Goal: Task Accomplishment & Management: Complete application form

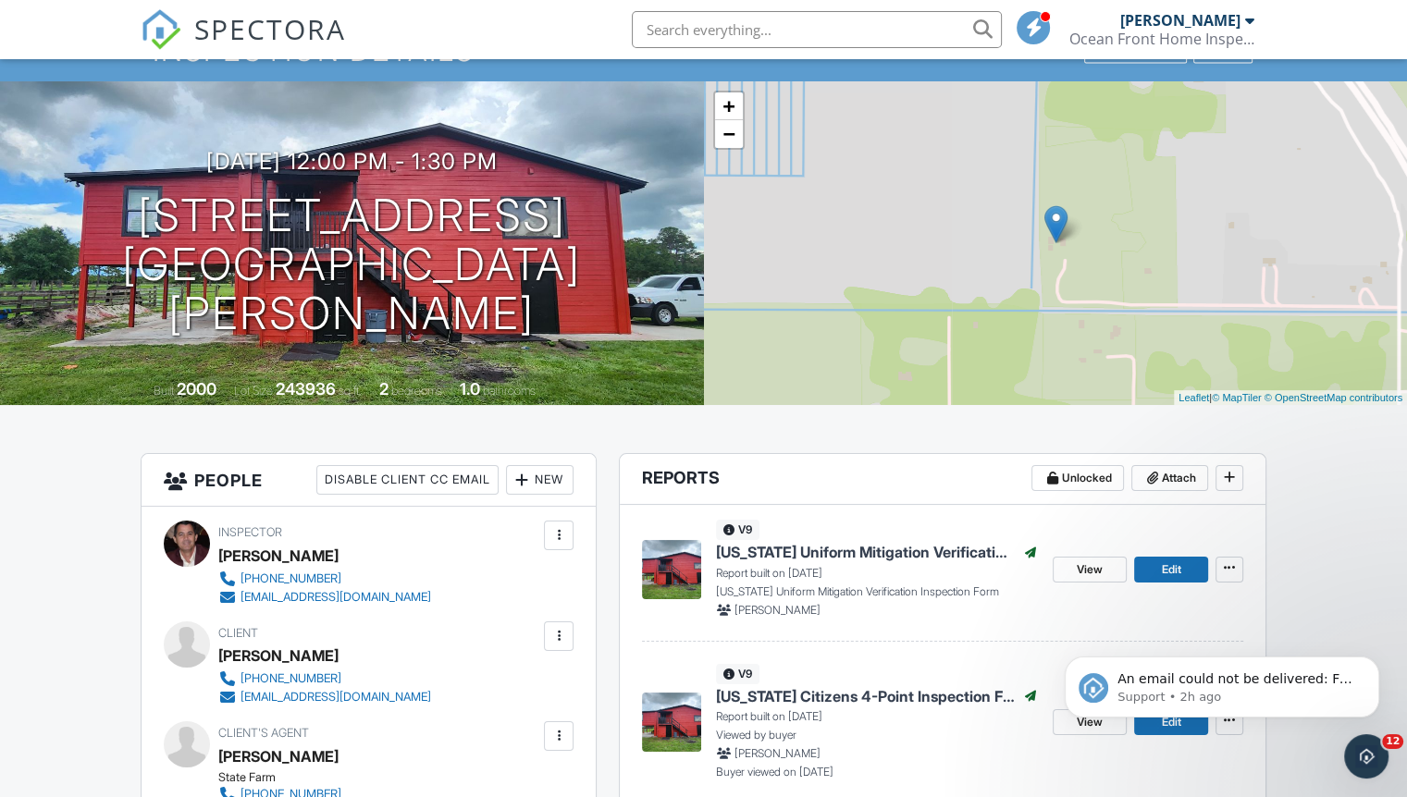
click at [188, 61] on link "SPECTORA" at bounding box center [243, 44] width 205 height 39
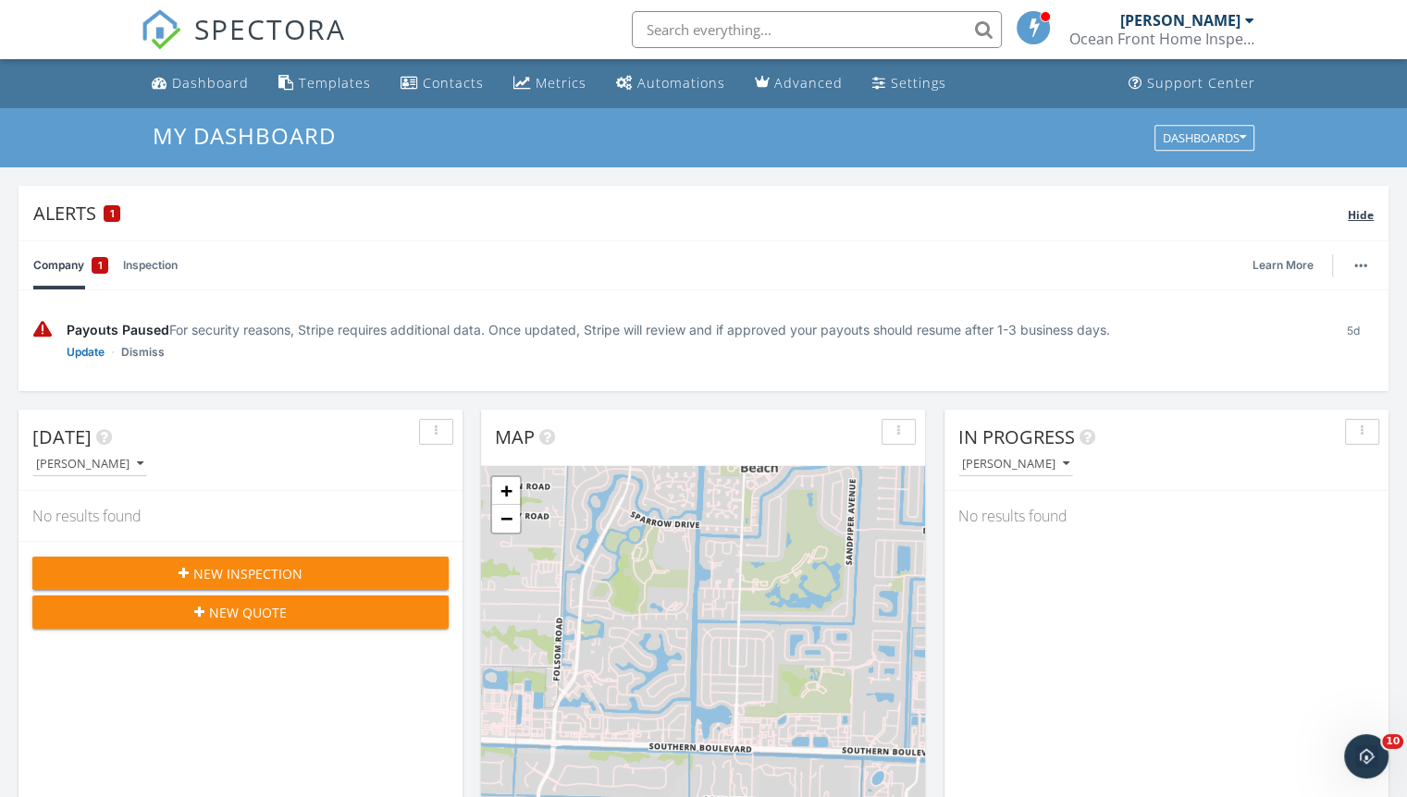
click at [1358, 214] on span "Hide" at bounding box center [1361, 215] width 26 height 16
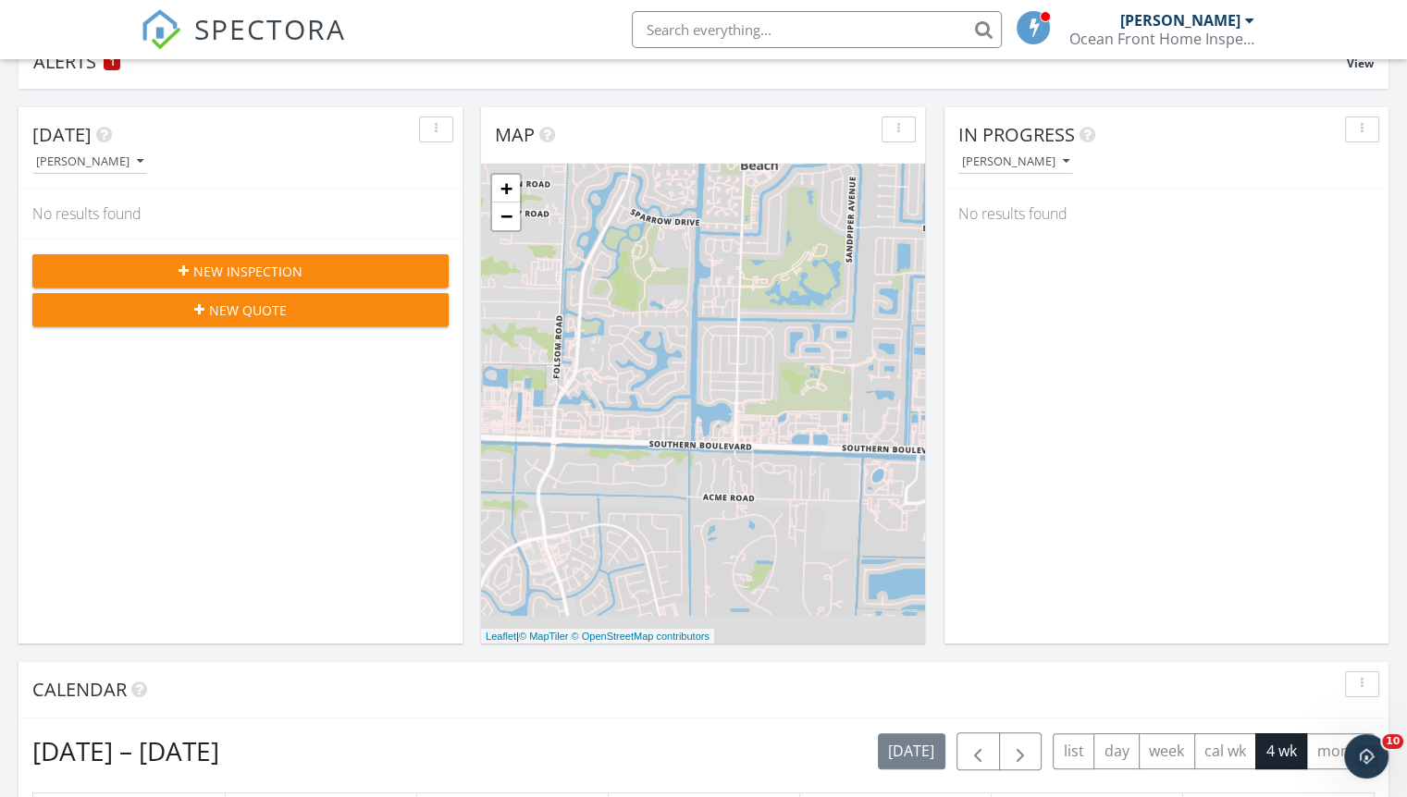
scroll to position [150, 0]
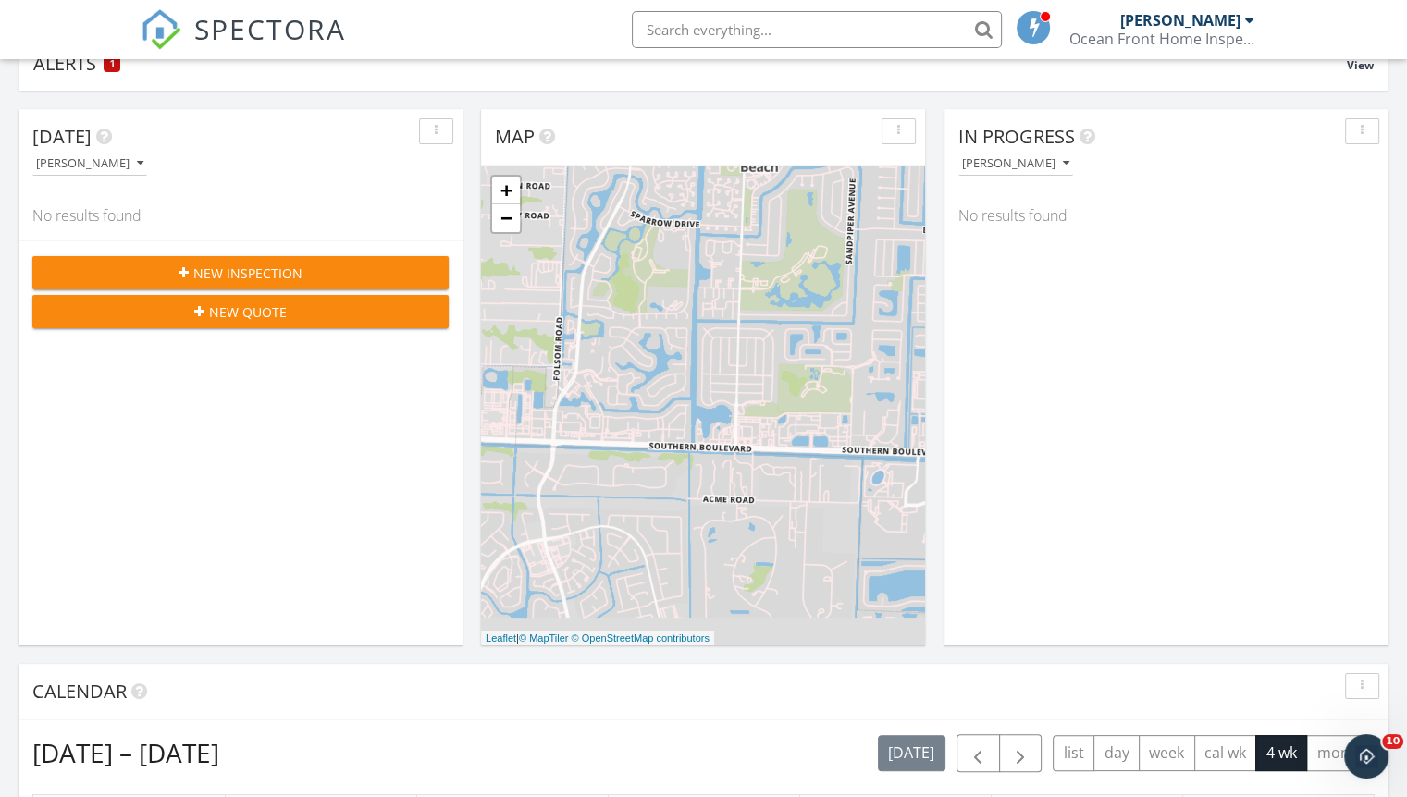
click at [123, 264] on div "New Inspection" at bounding box center [240, 273] width 387 height 19
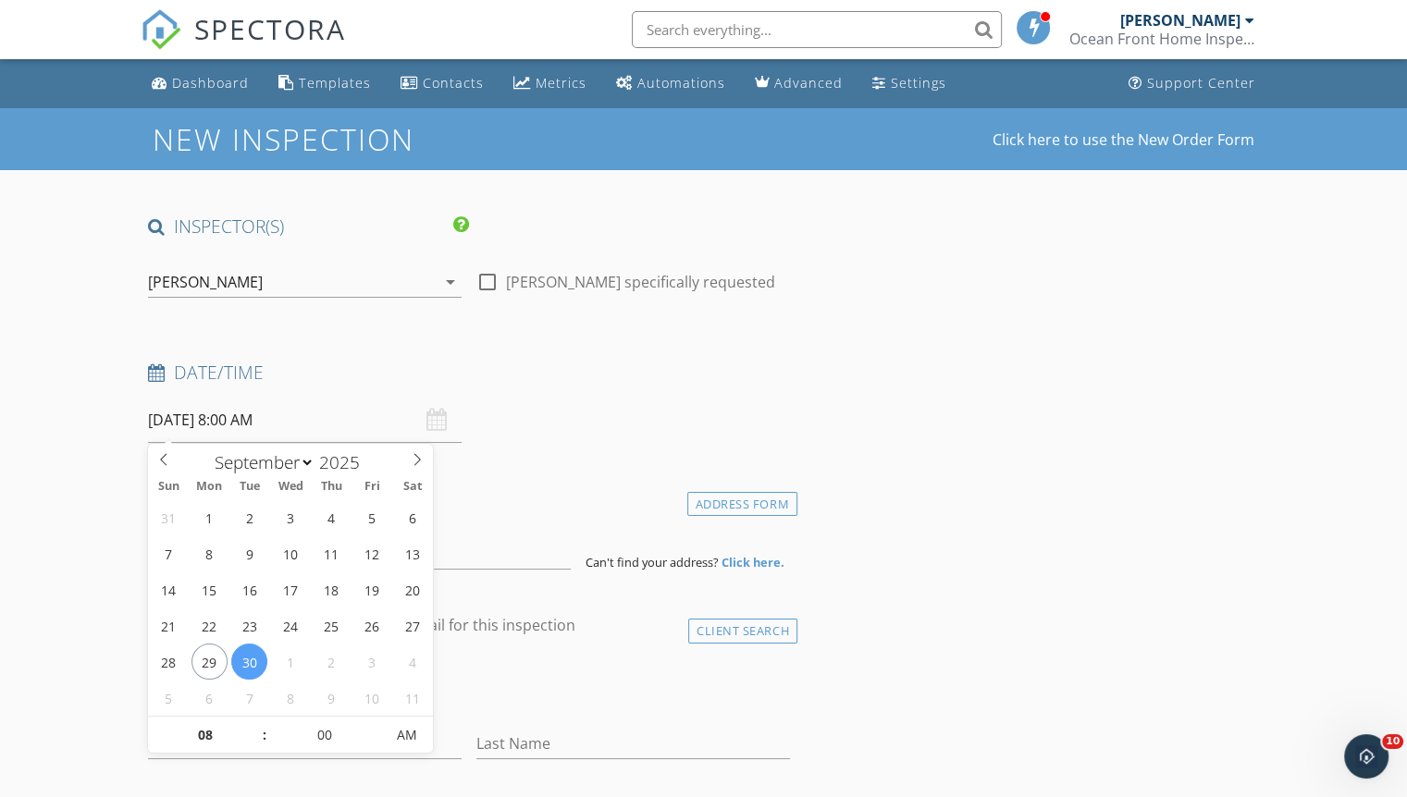
click at [172, 414] on input "09/30/2025 8:00 AM" at bounding box center [305, 420] width 314 height 45
select select "9"
type input "10/03/2025 8:00 AM"
type input "01"
type input "10/03/2025 1:00 PM"
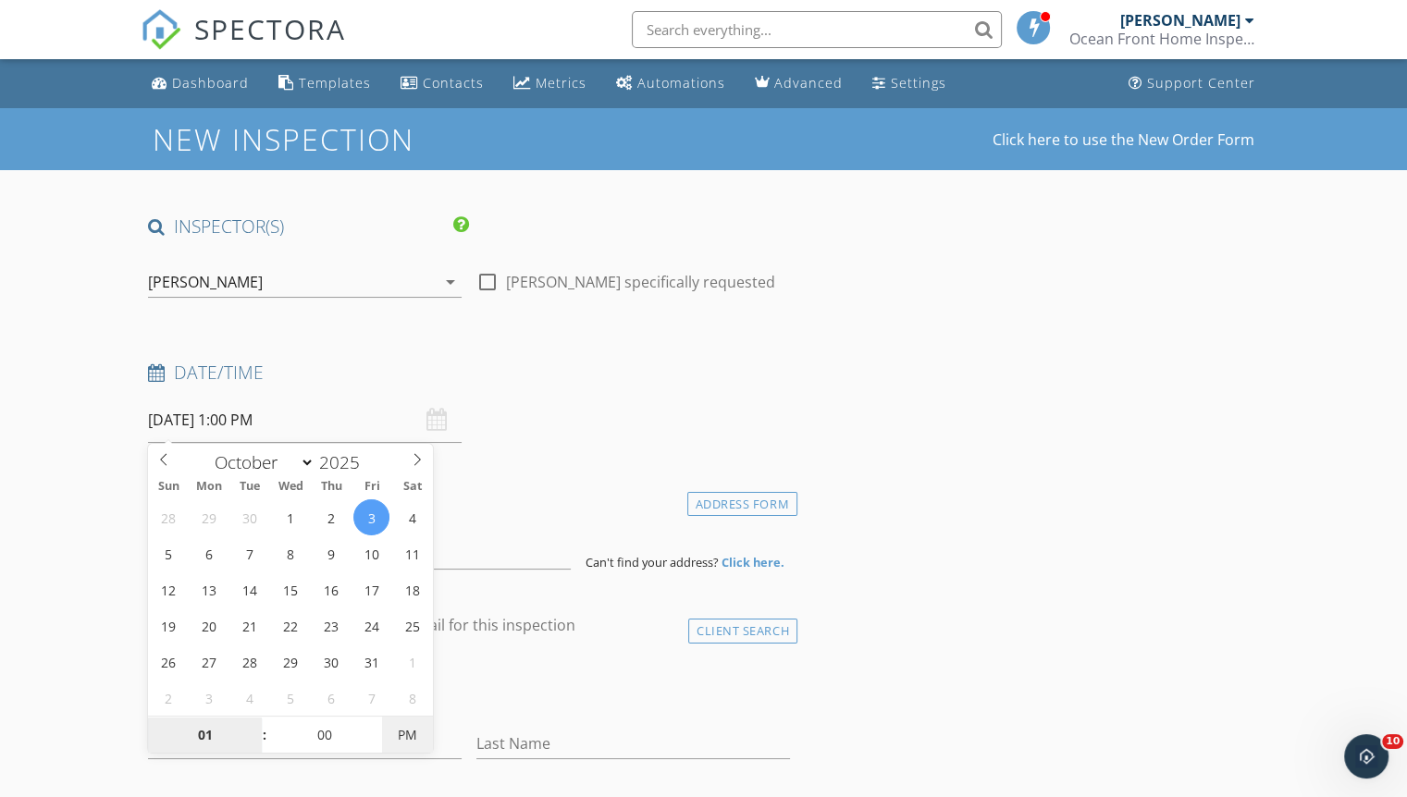
click at [404, 725] on span "PM" at bounding box center [407, 735] width 51 height 37
click at [499, 524] on input at bounding box center [359, 546] width 423 height 45
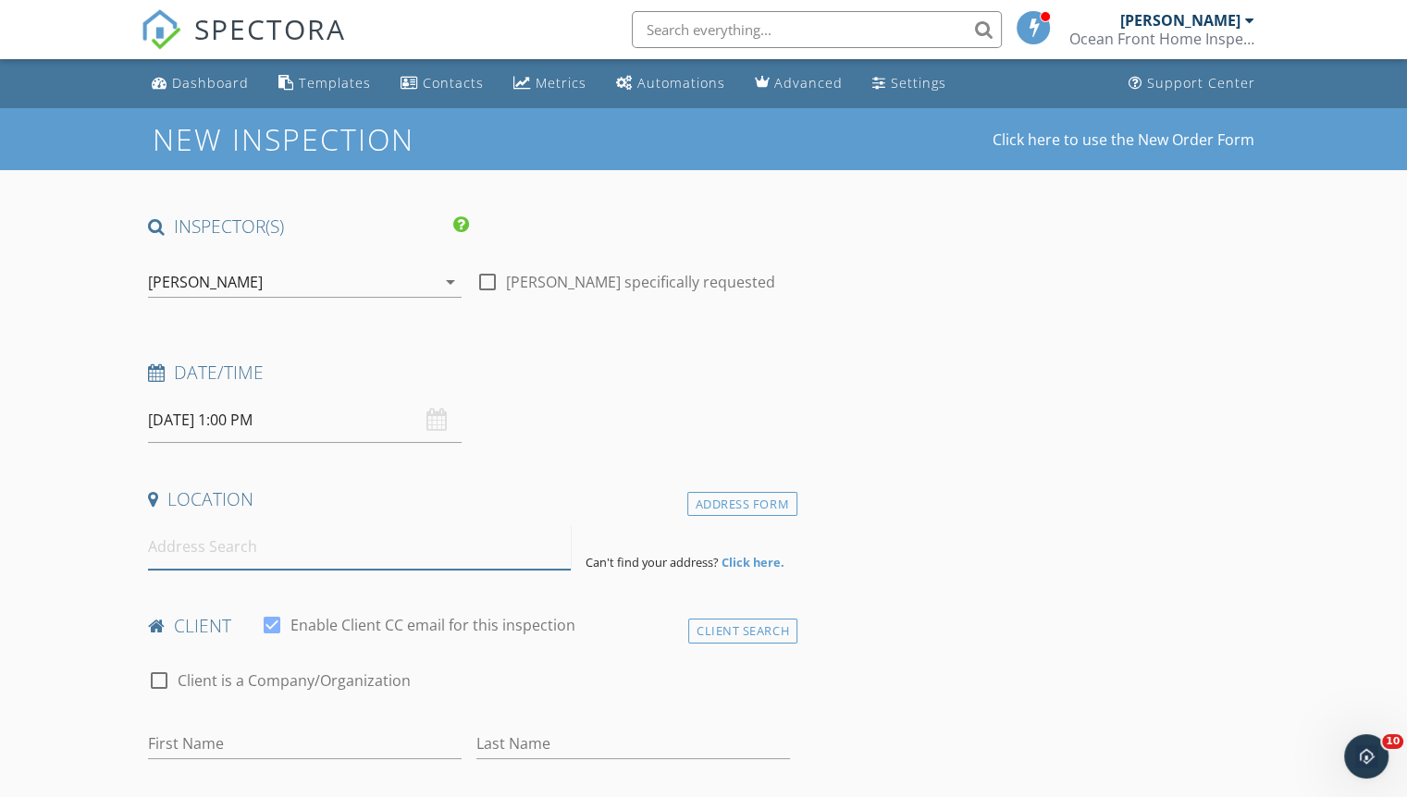
click at [420, 556] on input at bounding box center [359, 546] width 423 height 45
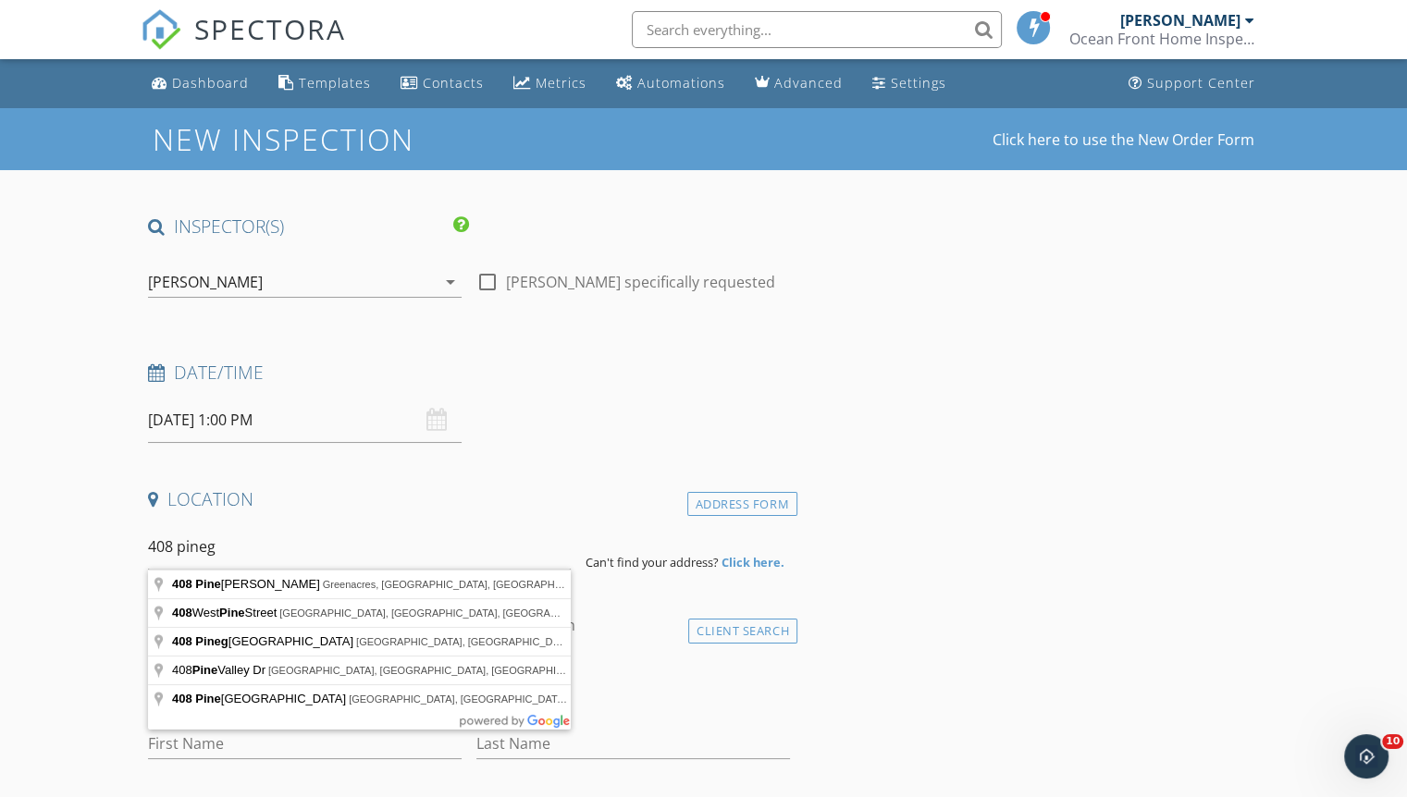
type input "408 Pinegrove Avenue, Jupiter, FL, USA"
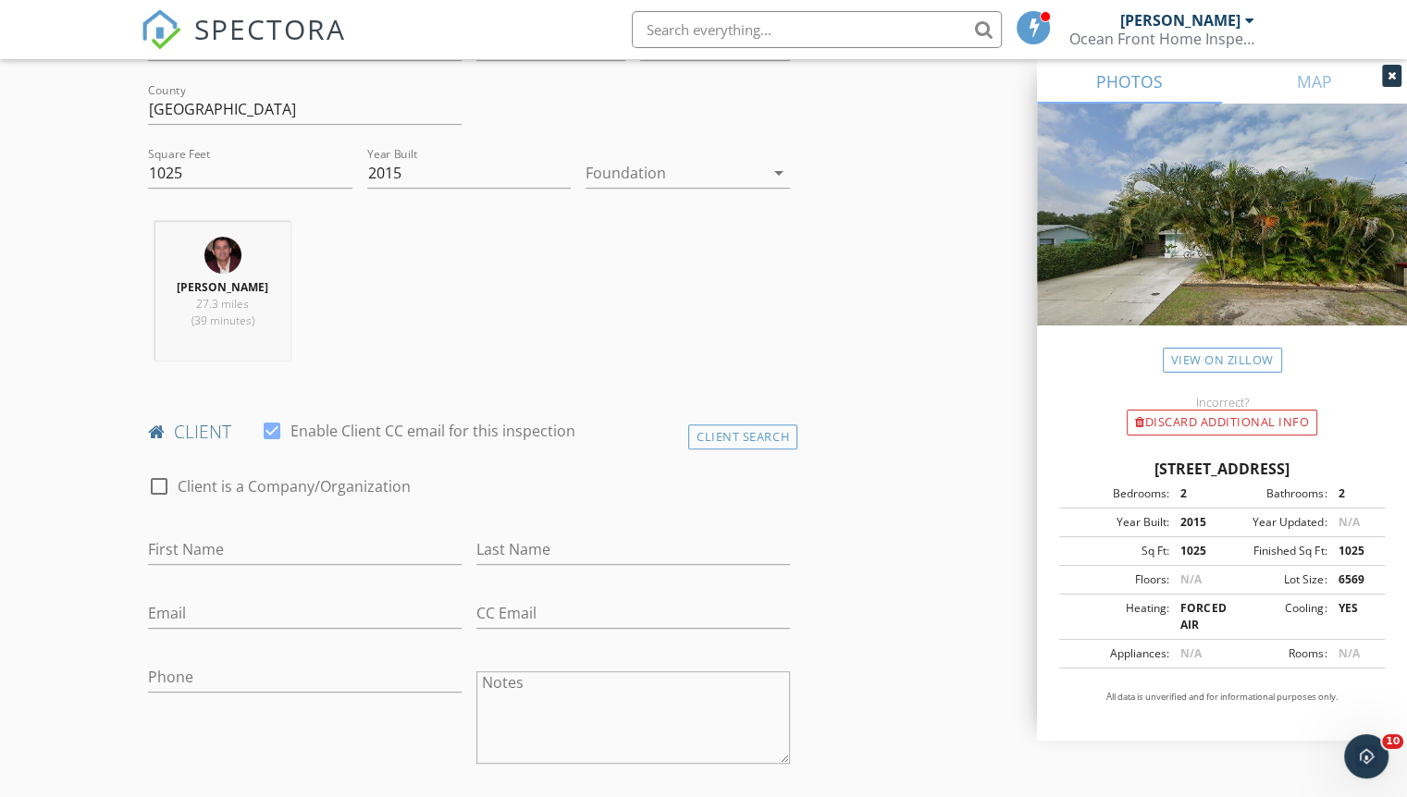
scroll to position [617, 0]
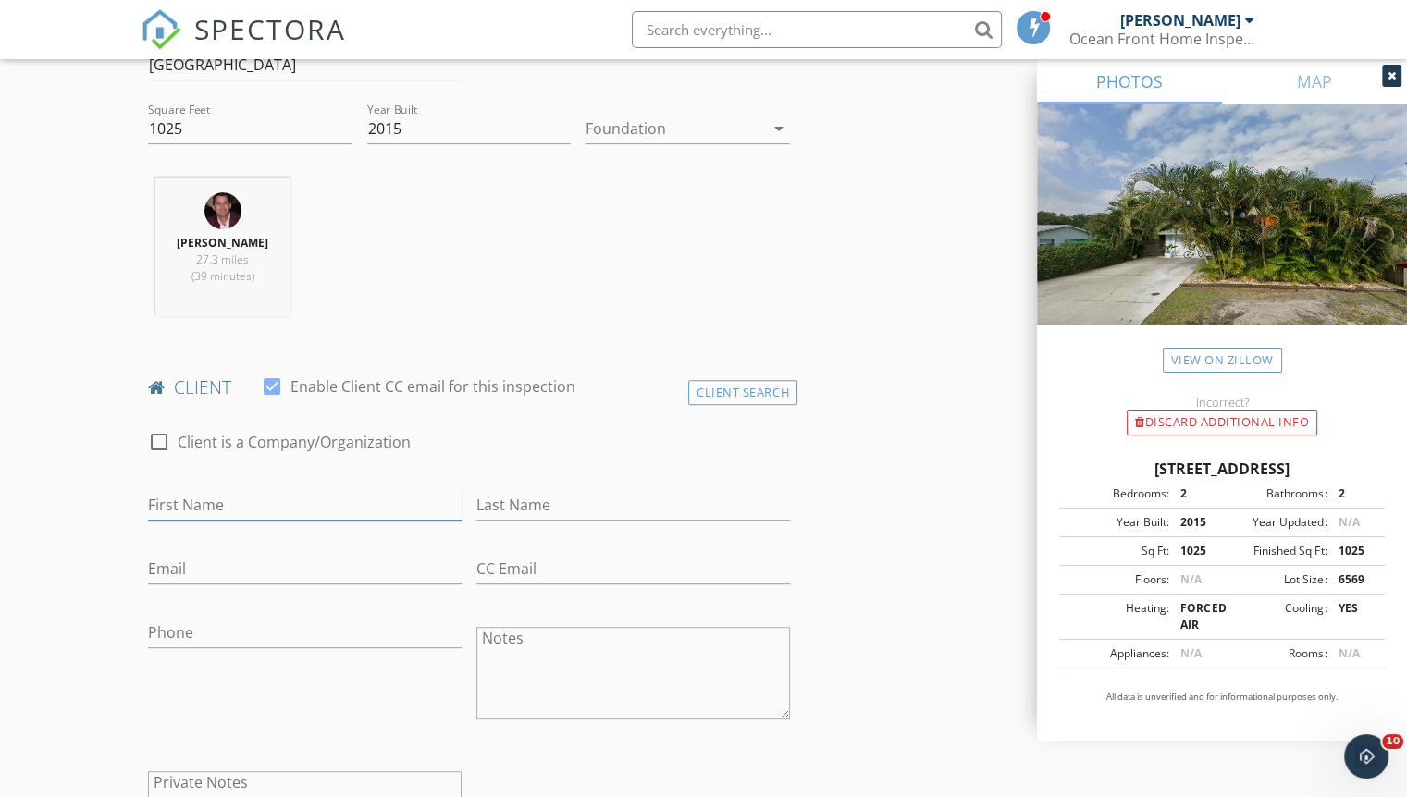
click at [363, 490] on input "First Name" at bounding box center [305, 505] width 314 height 31
type input "Robert"
type input "Shea"
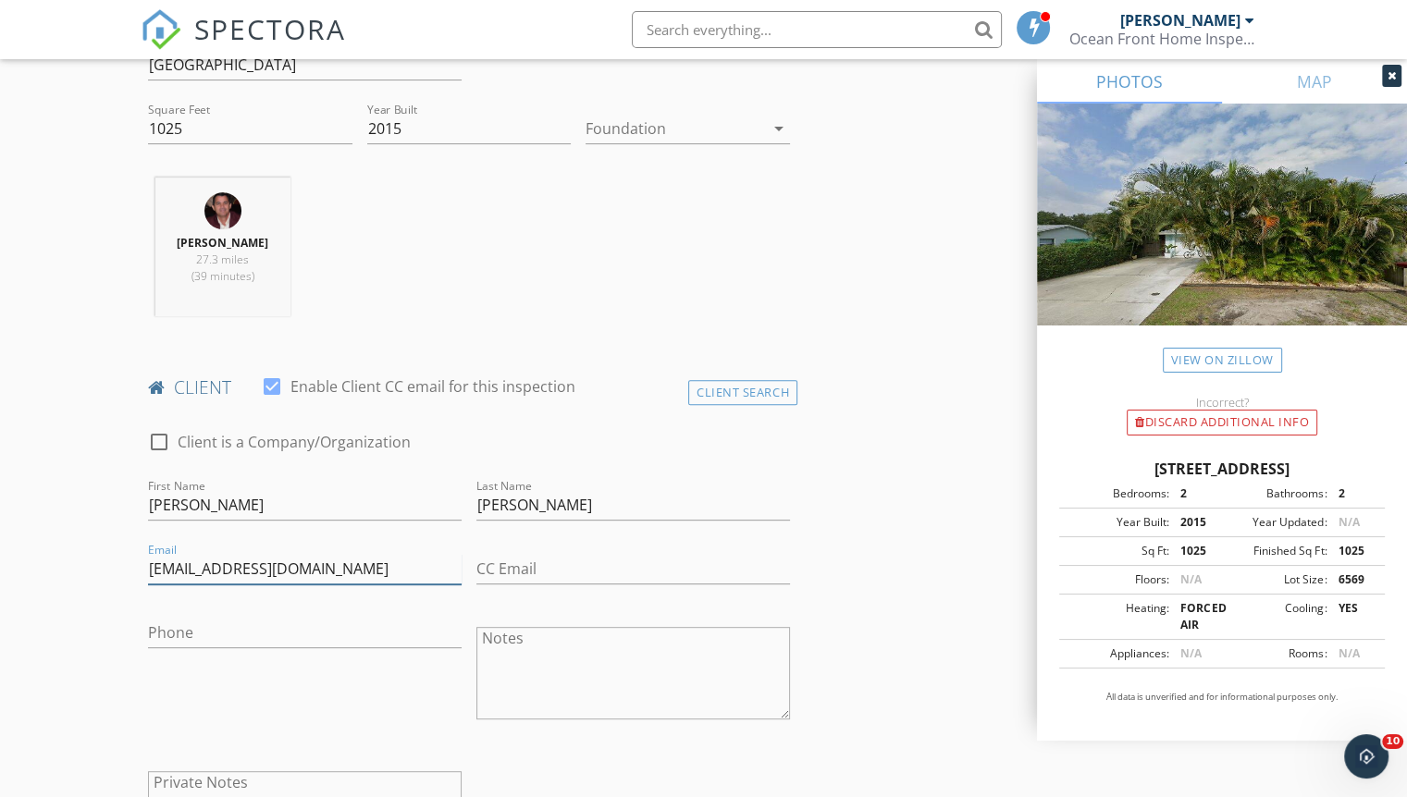
type input "[EMAIL_ADDRESS][DOMAIN_NAME]"
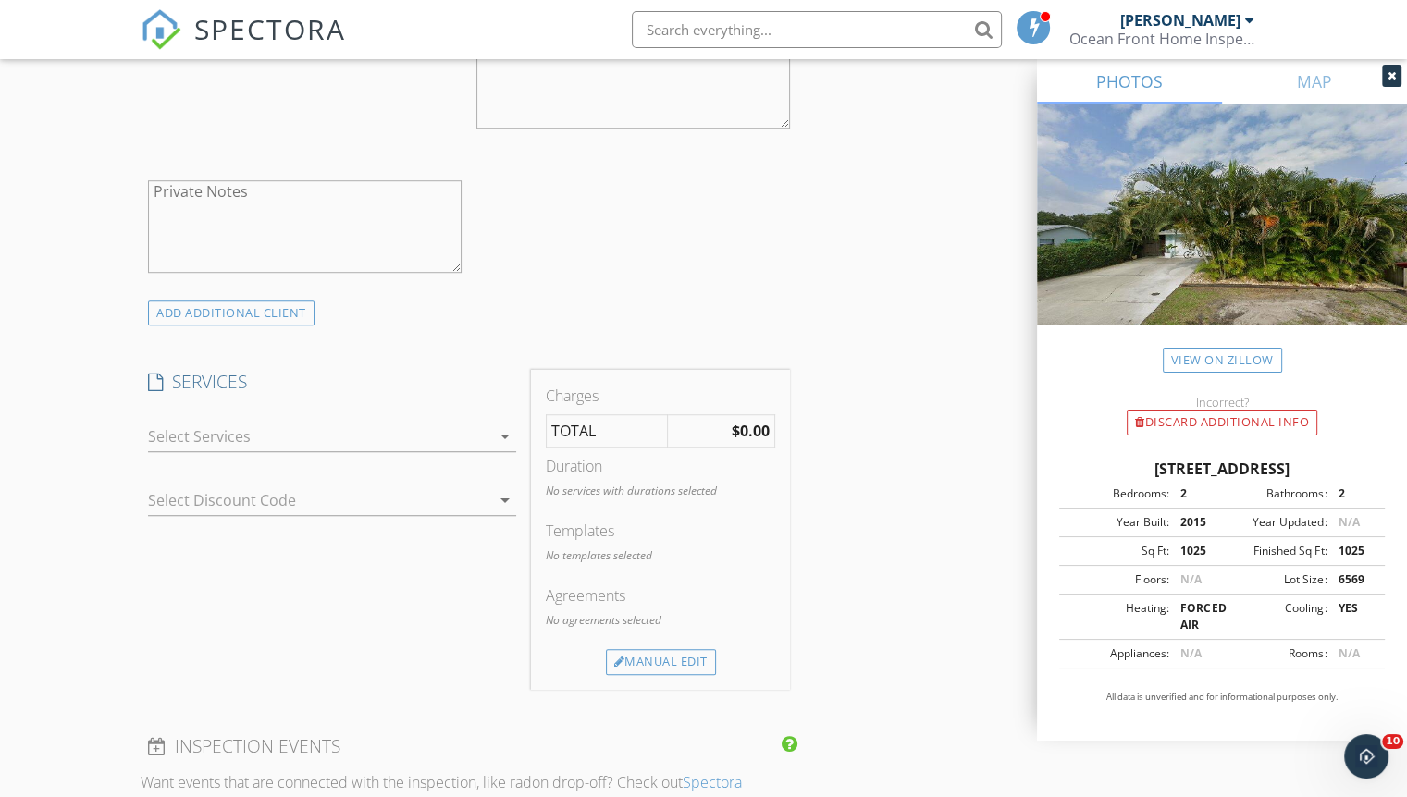
scroll to position [1213, 0]
type input "[PHONE_NUMBER]"
click at [628, 647] on div "Manual Edit" at bounding box center [661, 657] width 110 height 26
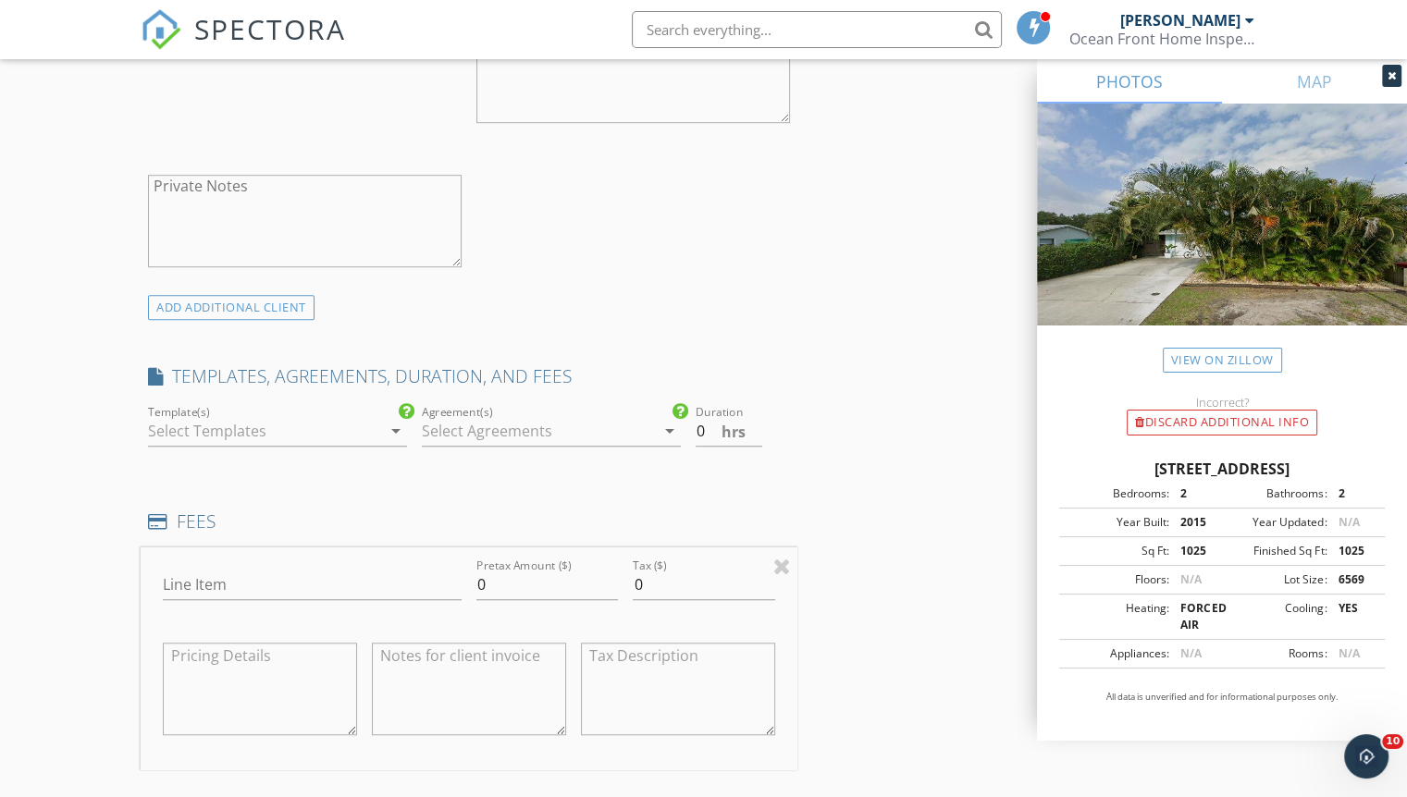
click at [272, 437] on div at bounding box center [264, 431] width 233 height 30
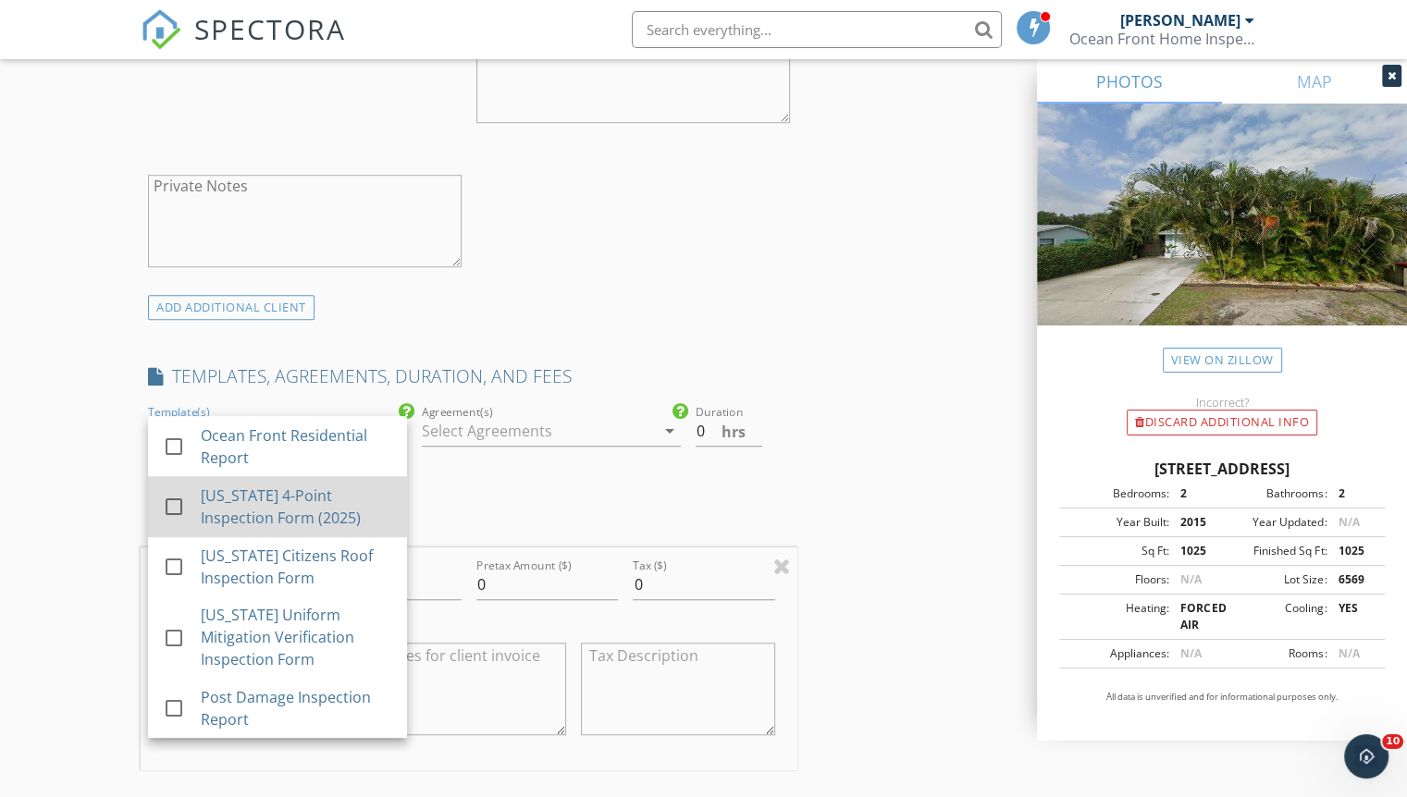
click at [268, 500] on div "[US_STATE] 4-Point Inspection Form (2025)" at bounding box center [296, 507] width 191 height 44
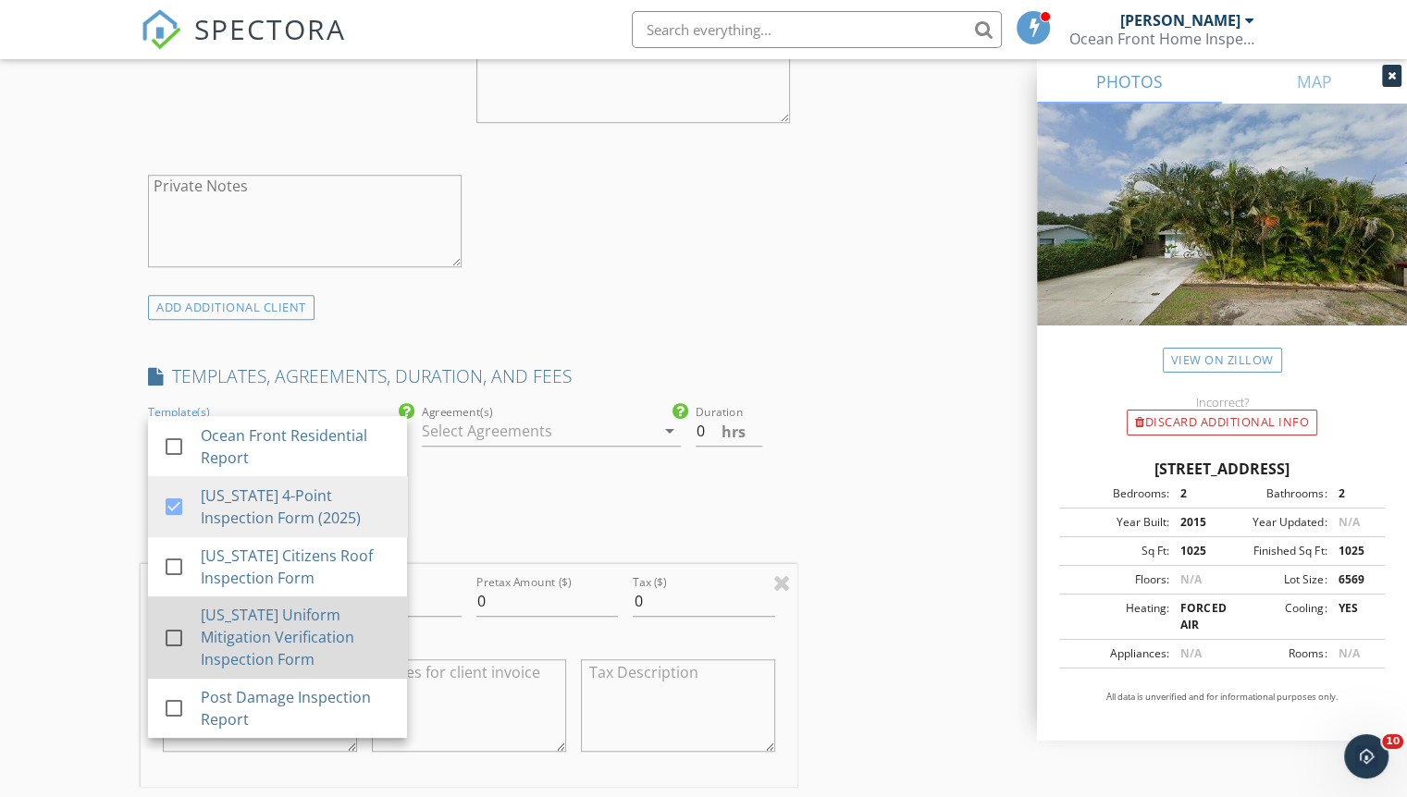
click at [263, 616] on div "[US_STATE] Uniform Mitigation Verification Inspection Form" at bounding box center [296, 637] width 191 height 67
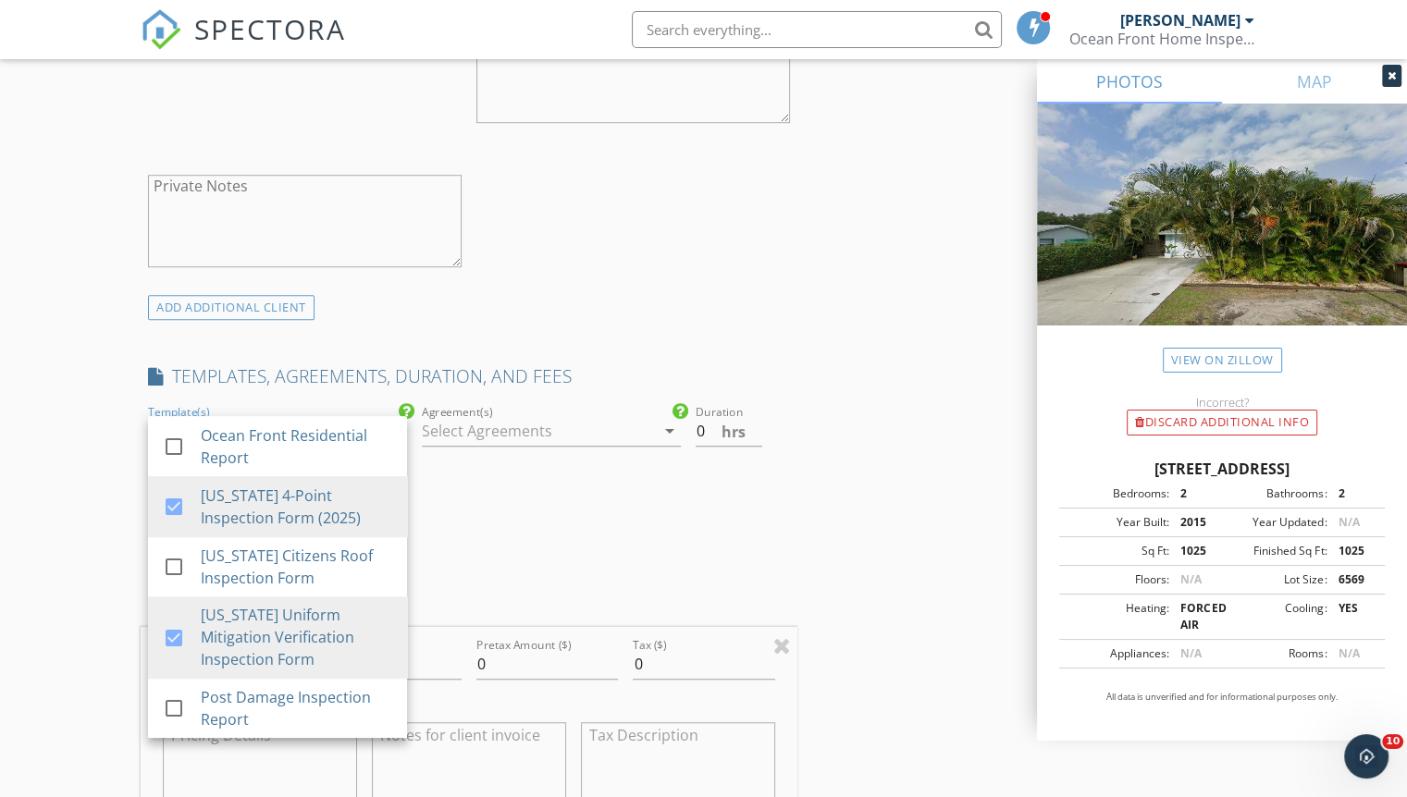
click at [311, 395] on div "TEMPLATES, AGREEMENTS, DURATION, AND FEES" at bounding box center [469, 382] width 657 height 37
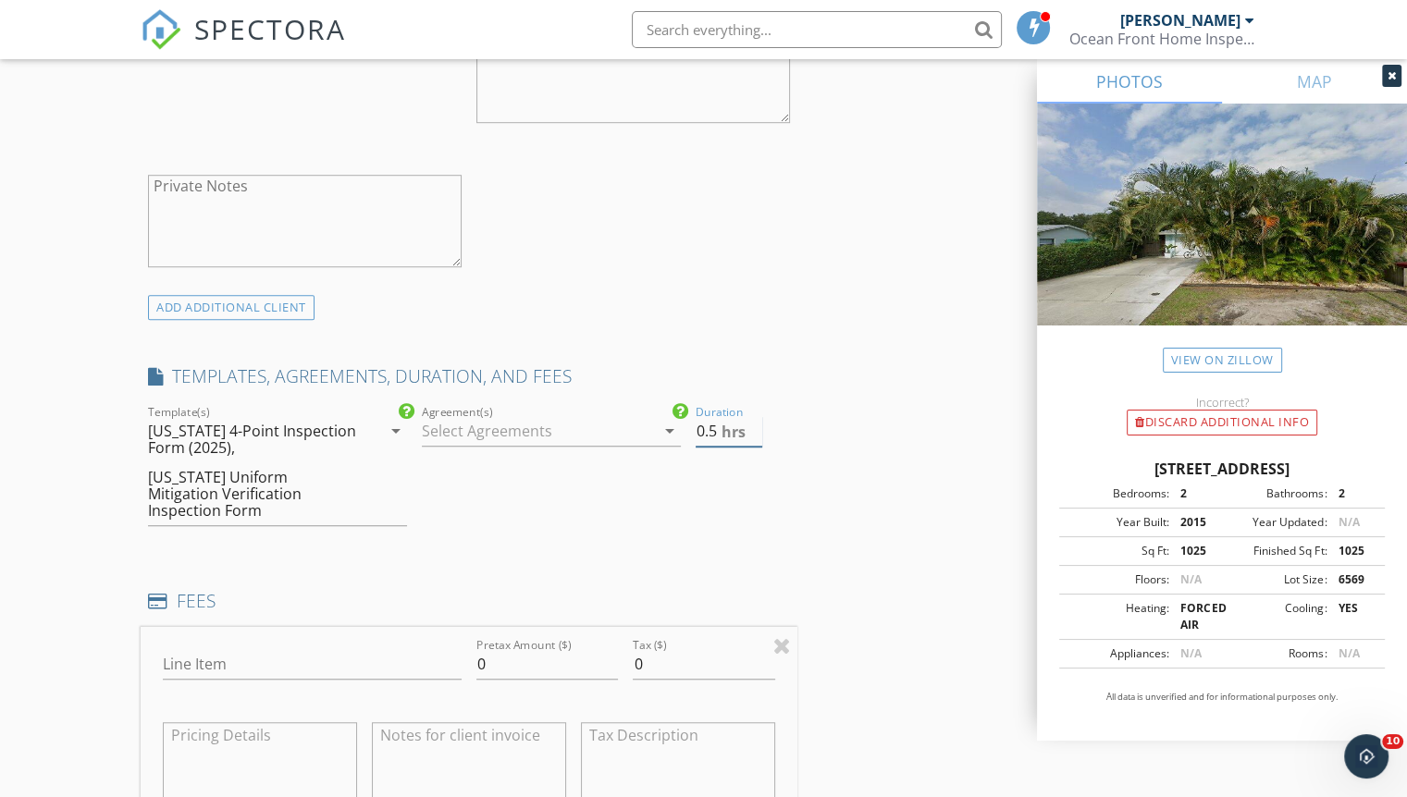
click at [753, 425] on input "0.5" at bounding box center [729, 431] width 67 height 31
click at [753, 425] on input "1" at bounding box center [729, 431] width 67 height 31
type input "1.5"
click at [753, 425] on input "1.5" at bounding box center [729, 431] width 67 height 31
click at [558, 649] on input "0" at bounding box center [547, 664] width 142 height 31
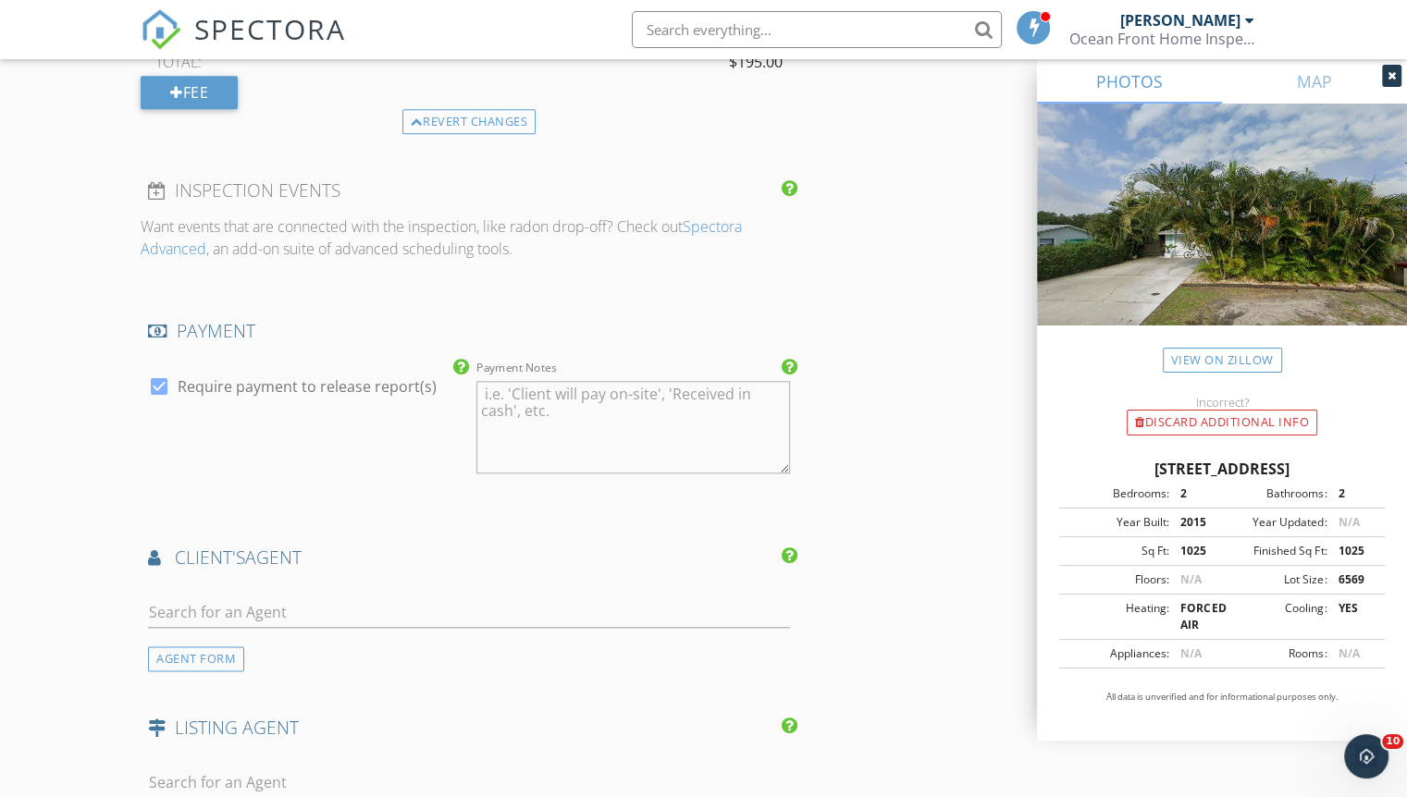
scroll to position [2046, 0]
type input "195"
click at [466, 597] on input "text" at bounding box center [469, 612] width 642 height 31
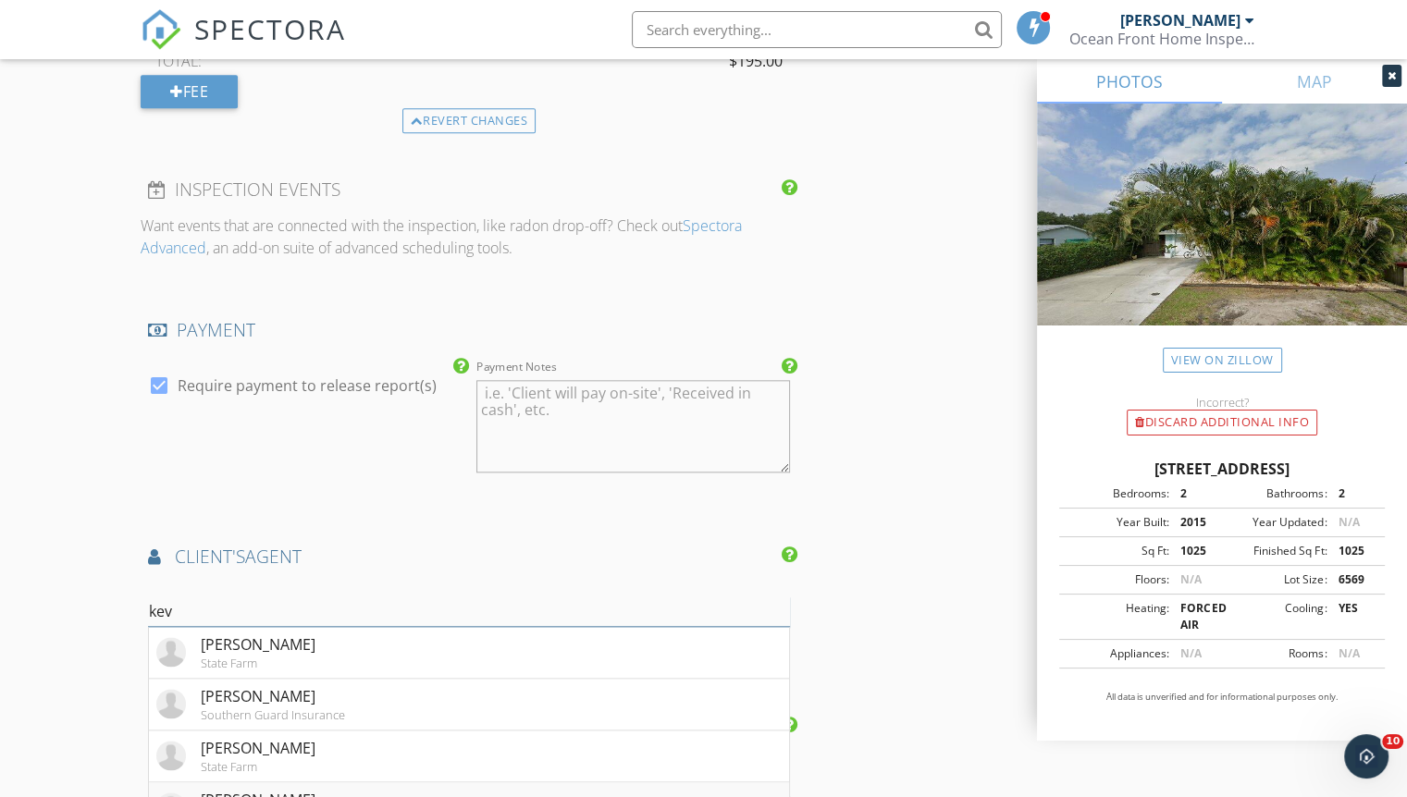
type input "kev"
click at [344, 782] on li "Kevin Shackelford State Farm" at bounding box center [469, 808] width 640 height 52
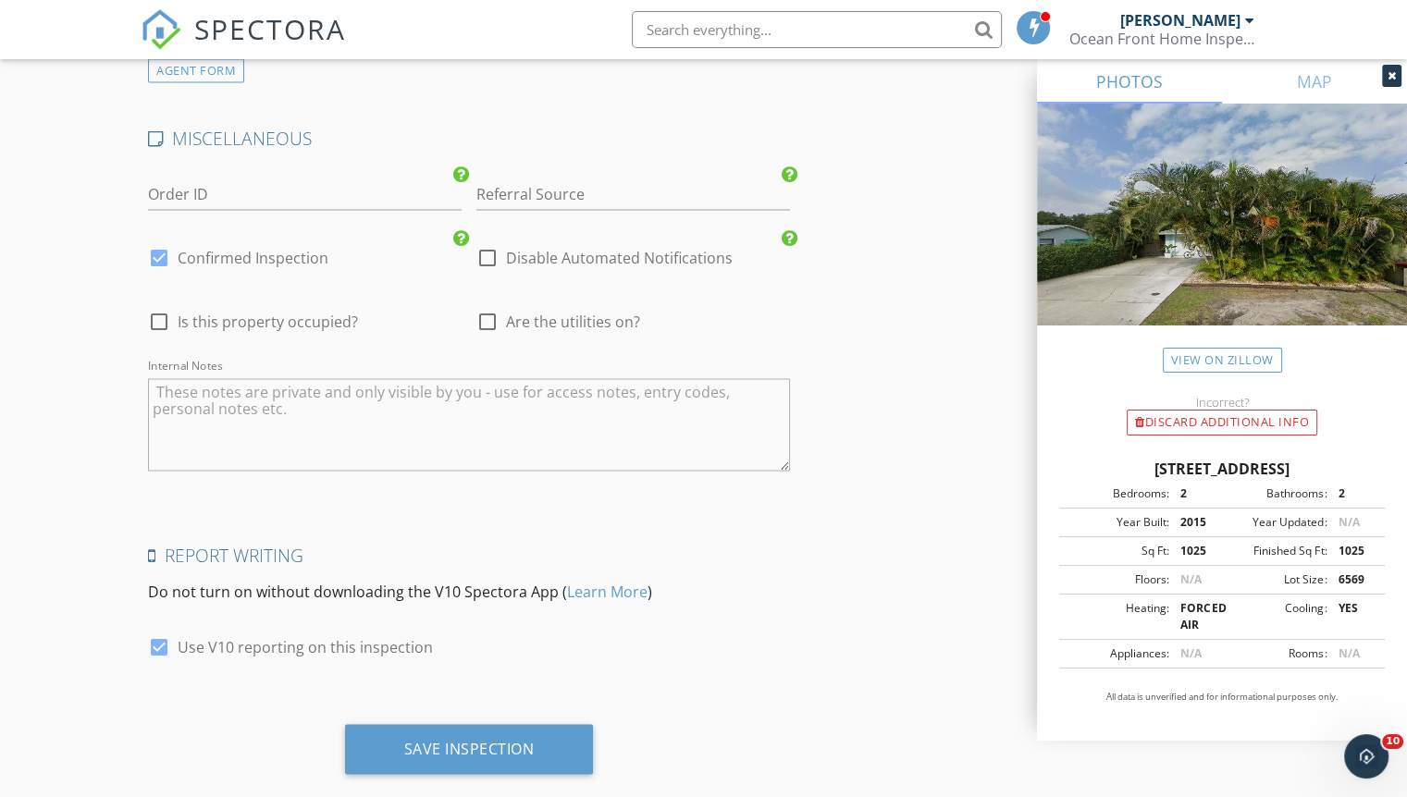
scroll to position [3237, 0]
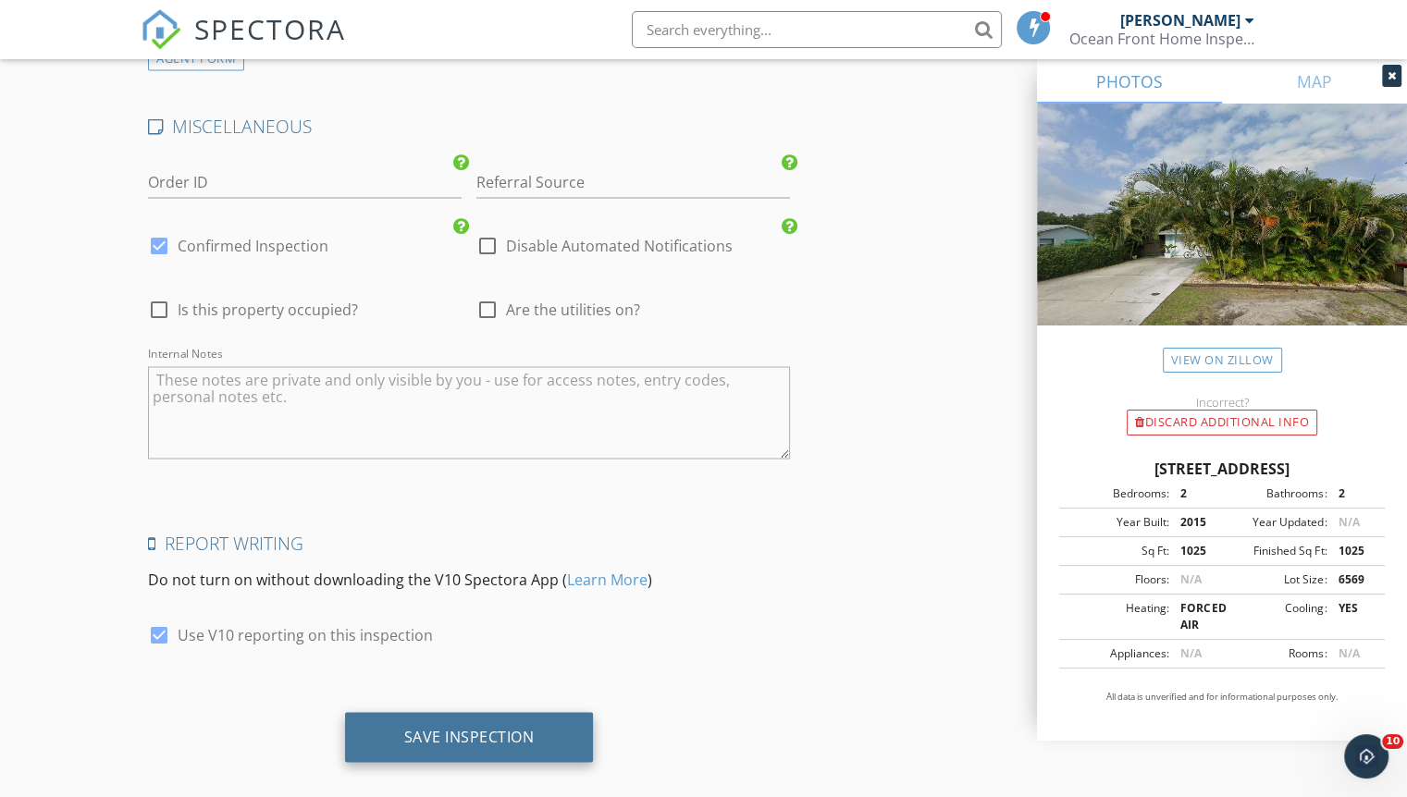
click at [412, 727] on div "Save Inspection" at bounding box center [469, 736] width 130 height 18
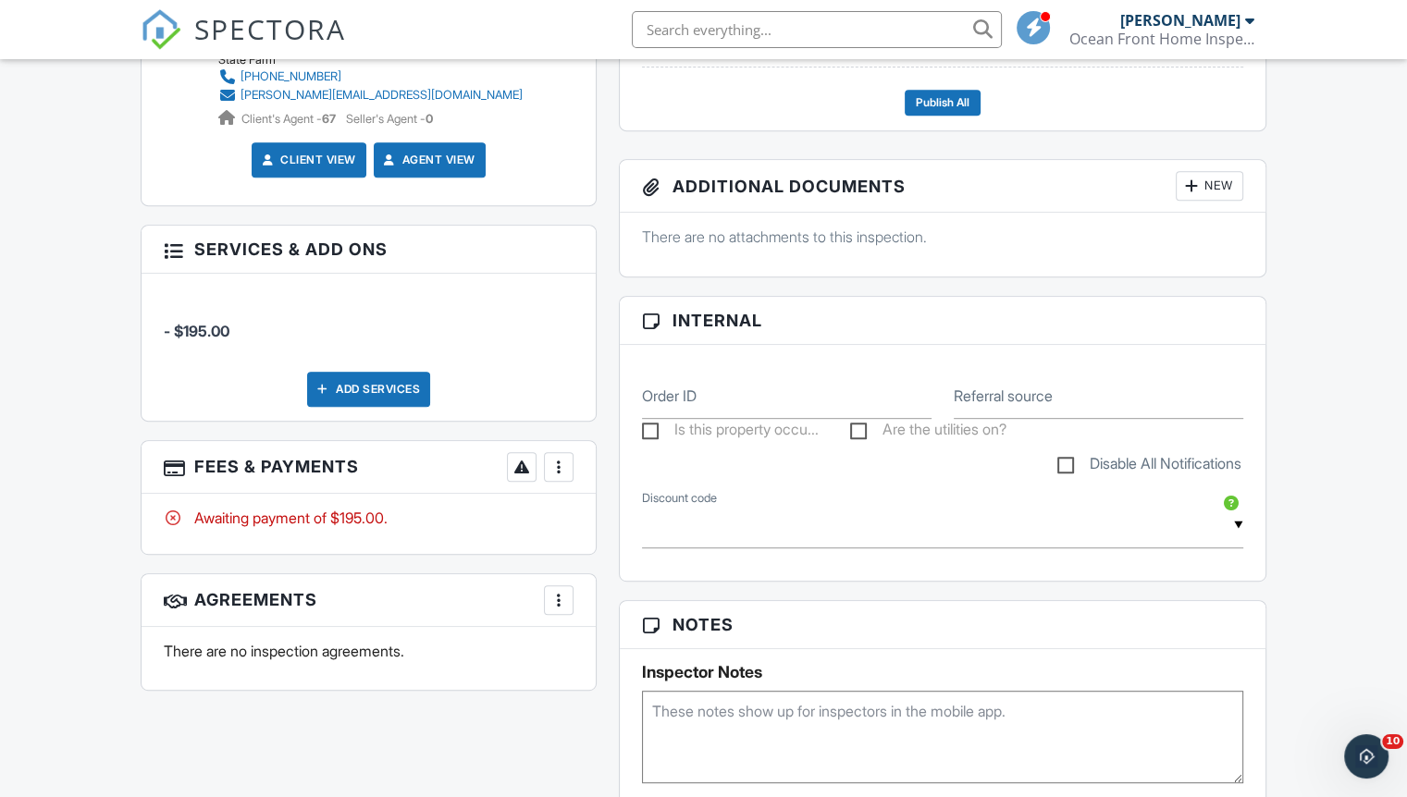
click at [561, 478] on div "More" at bounding box center [559, 467] width 30 height 30
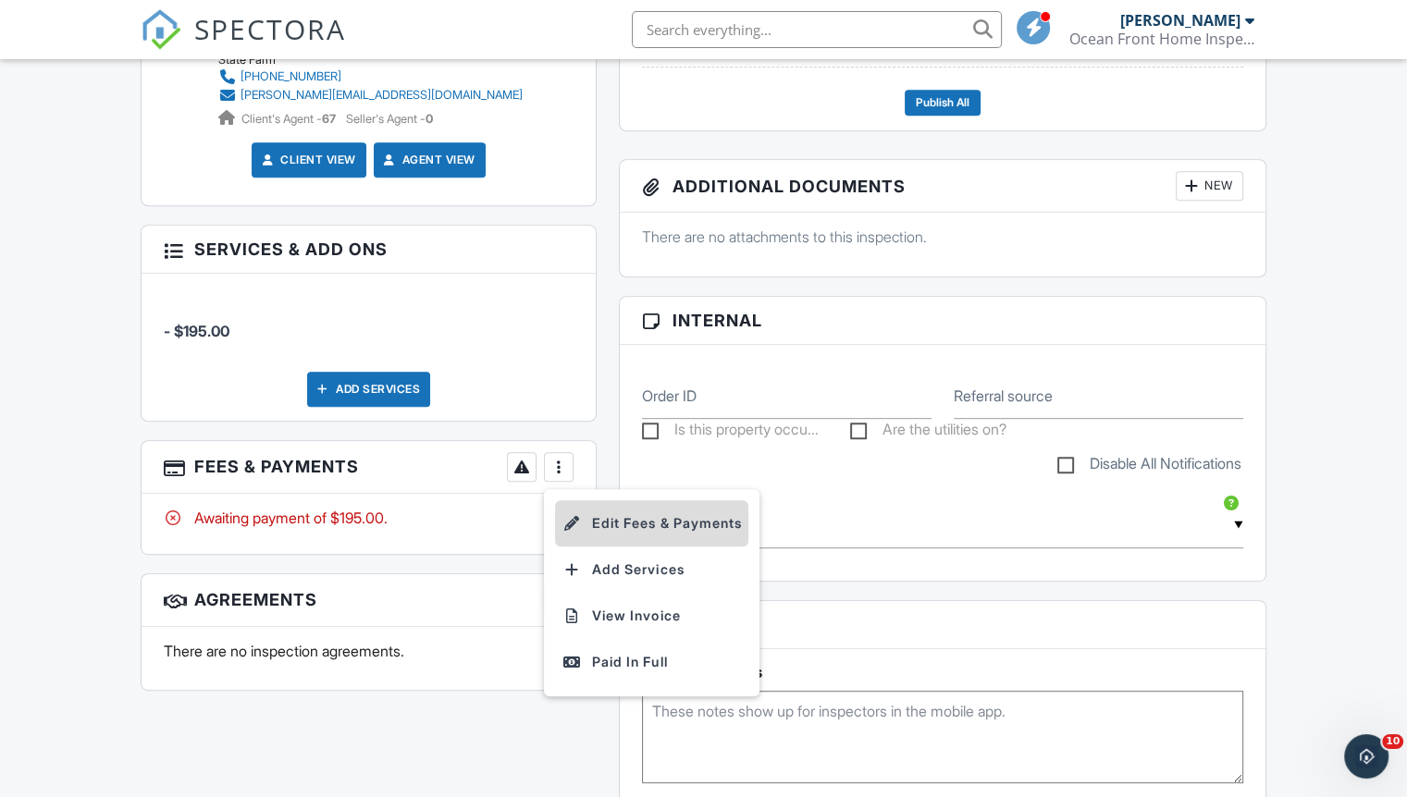
click at [577, 509] on li "Edit Fees & Payments" at bounding box center [651, 523] width 193 height 46
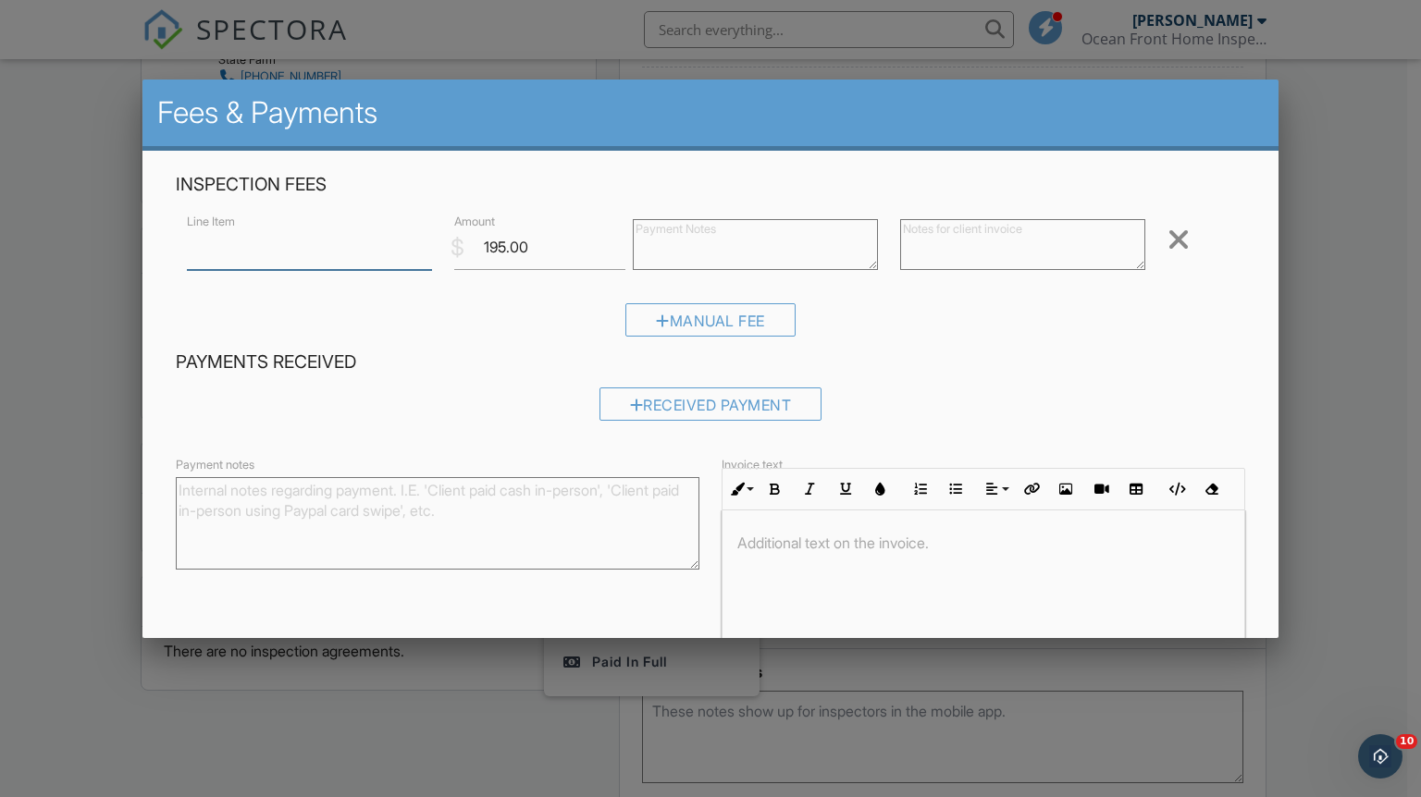
click at [345, 257] on input "Line Item" at bounding box center [309, 247] width 245 height 45
type input "4 point and wind mitigation inspections"
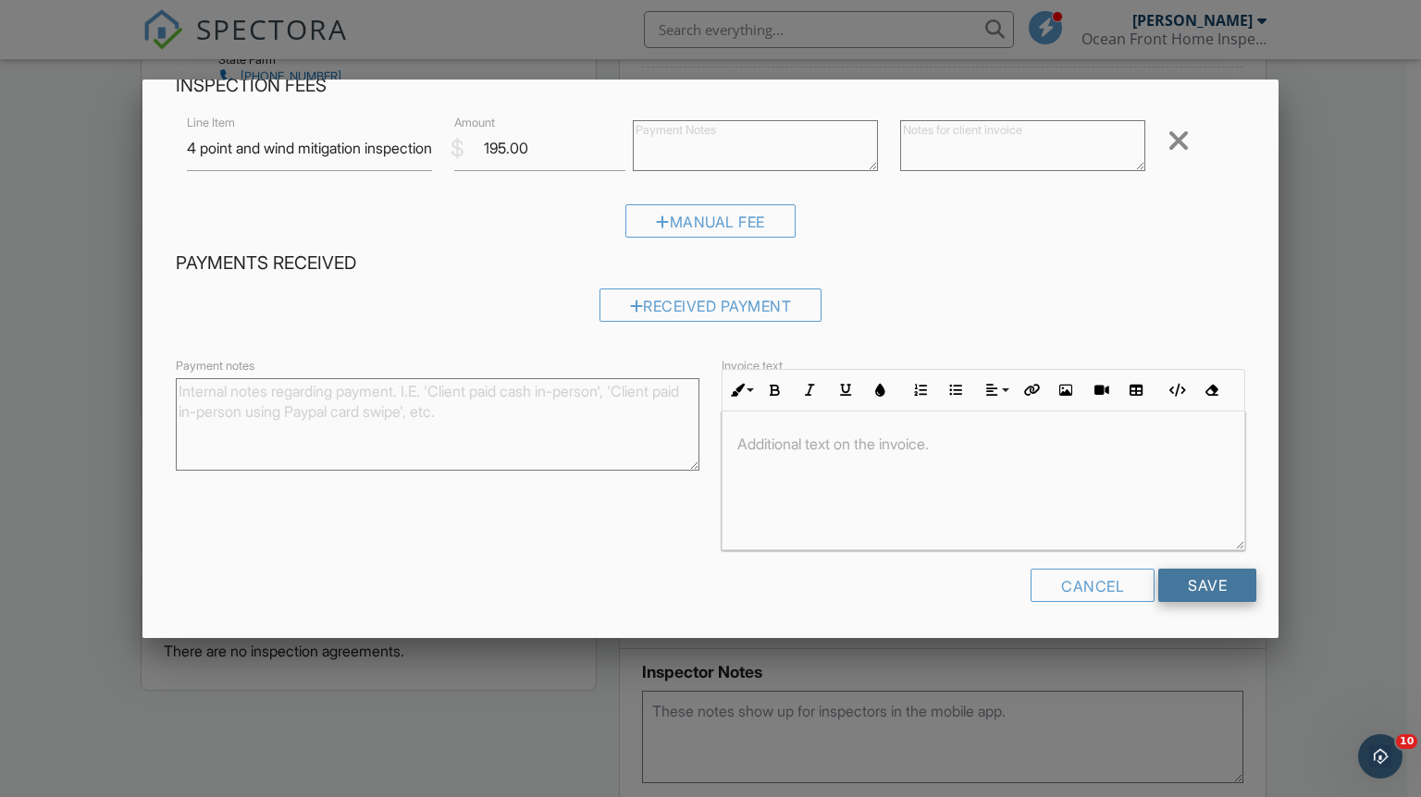
click at [1162, 583] on input "Save" at bounding box center [1207, 585] width 98 height 33
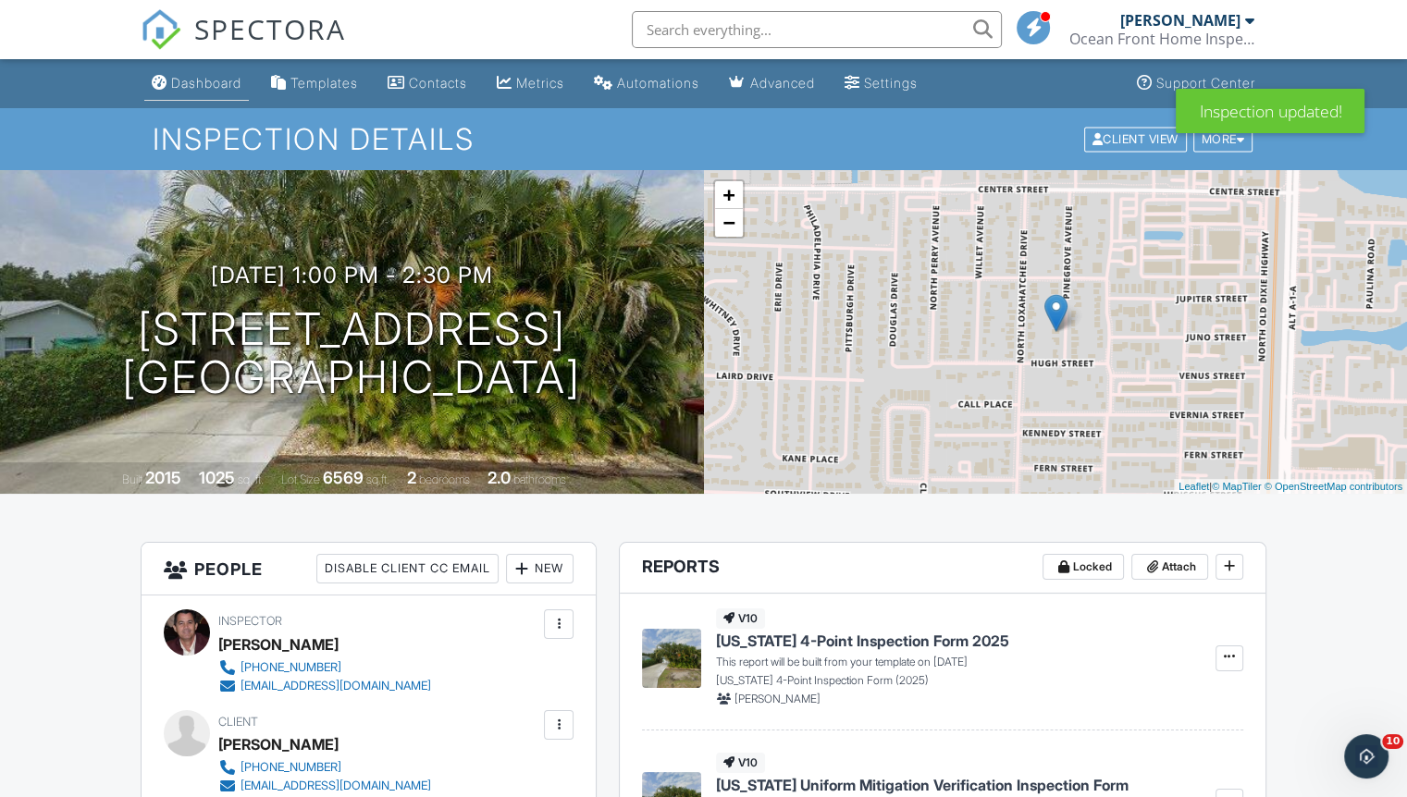
click at [222, 96] on link "Dashboard" at bounding box center [196, 84] width 105 height 34
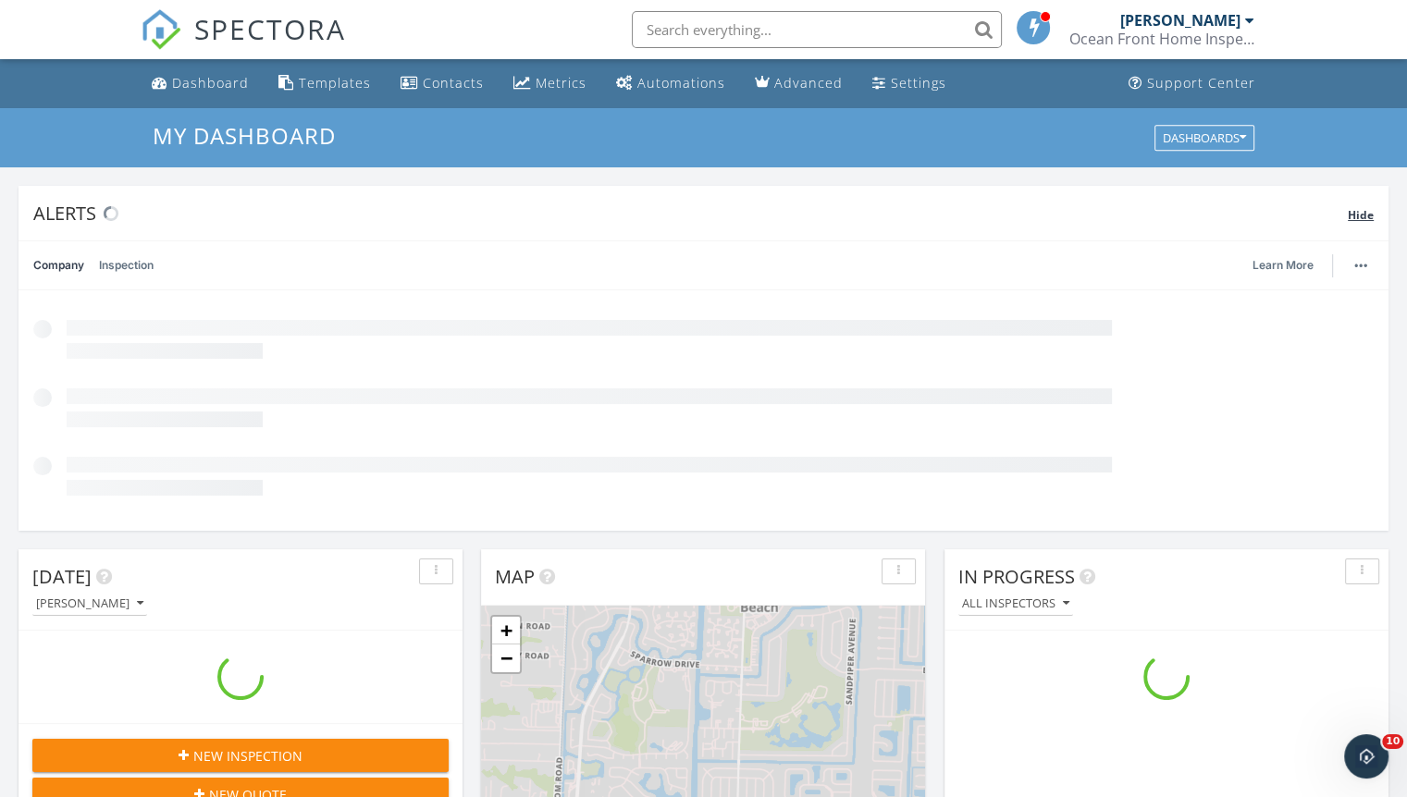
scroll to position [1712, 1435]
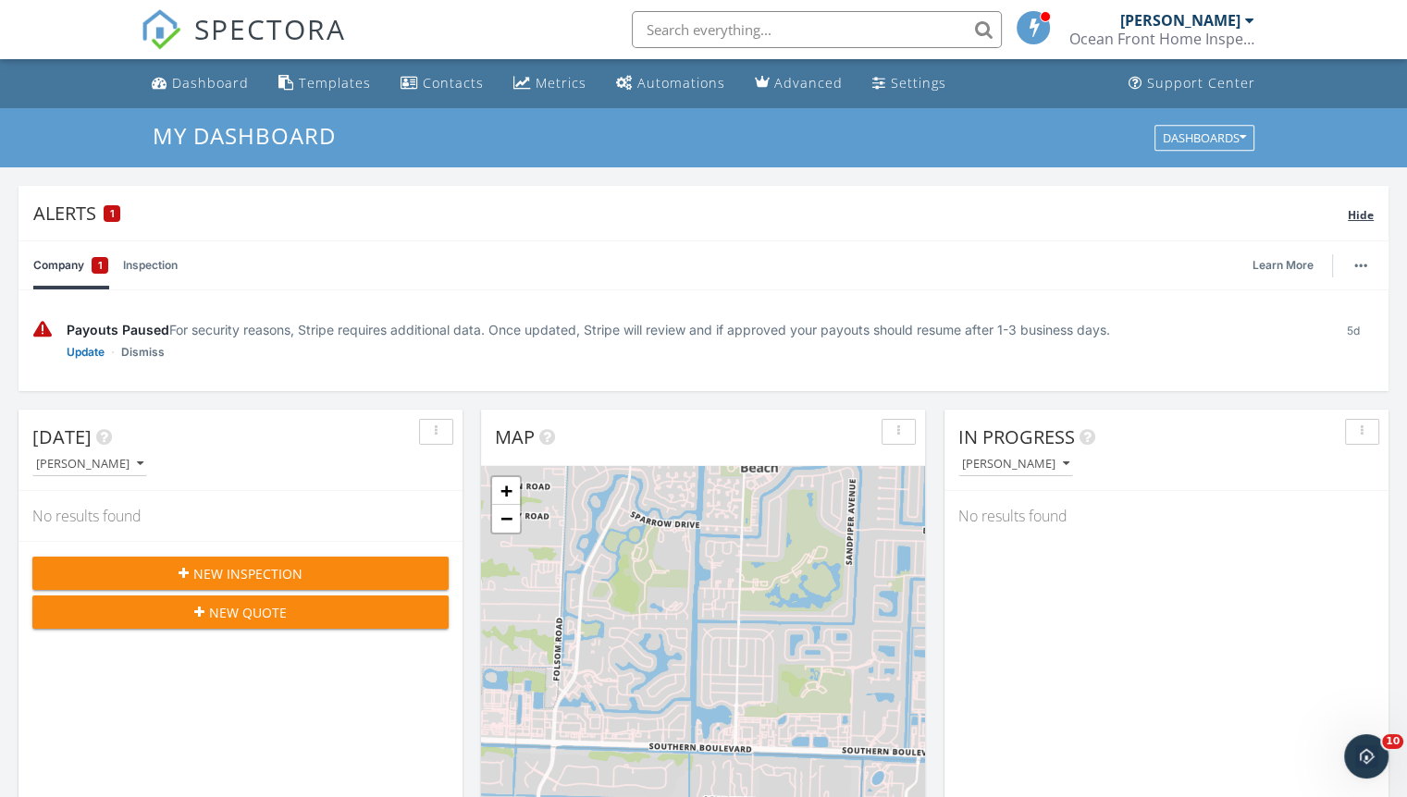
click at [1362, 212] on span "Hide" at bounding box center [1361, 215] width 26 height 16
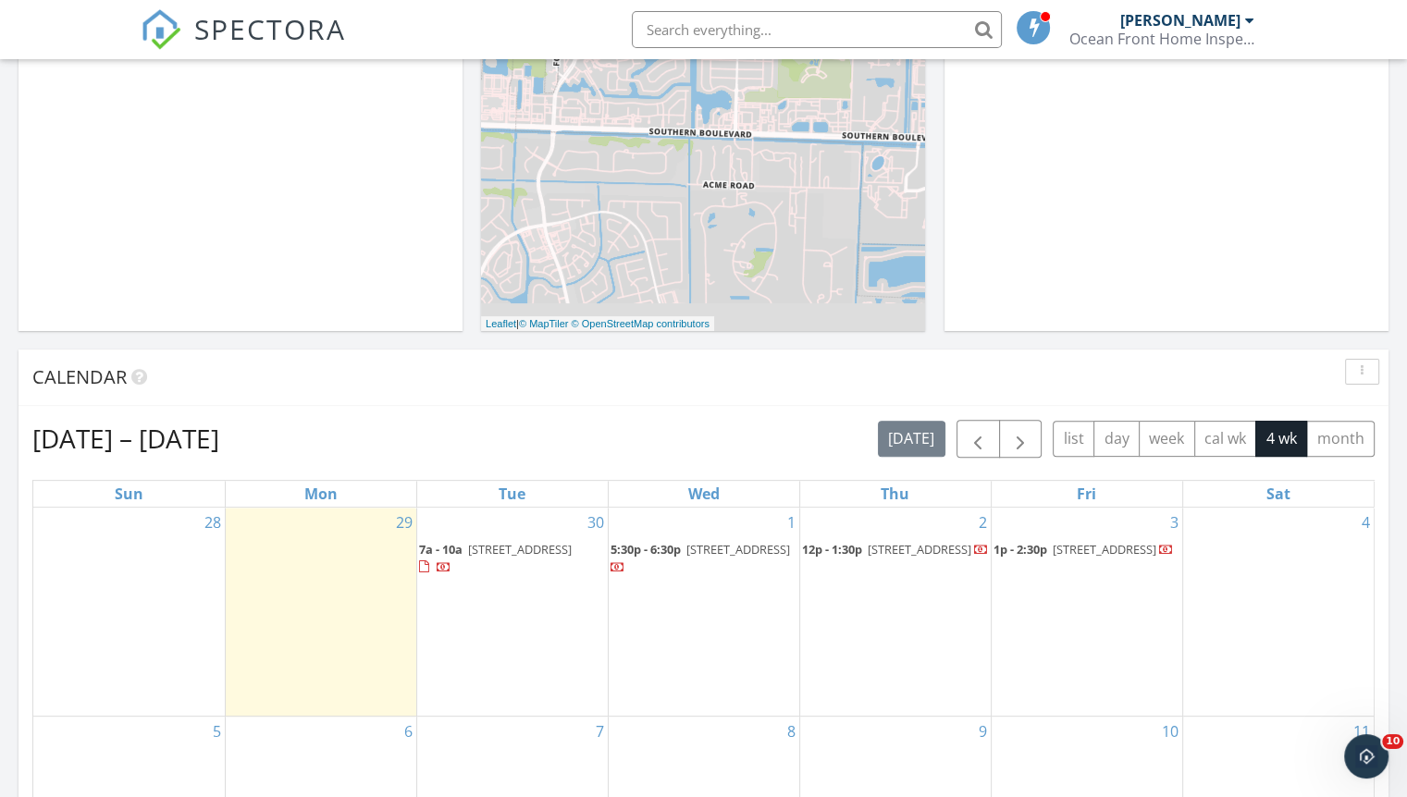
scroll to position [466, 0]
click at [1056, 552] on span "[STREET_ADDRESS]" at bounding box center [1105, 547] width 104 height 17
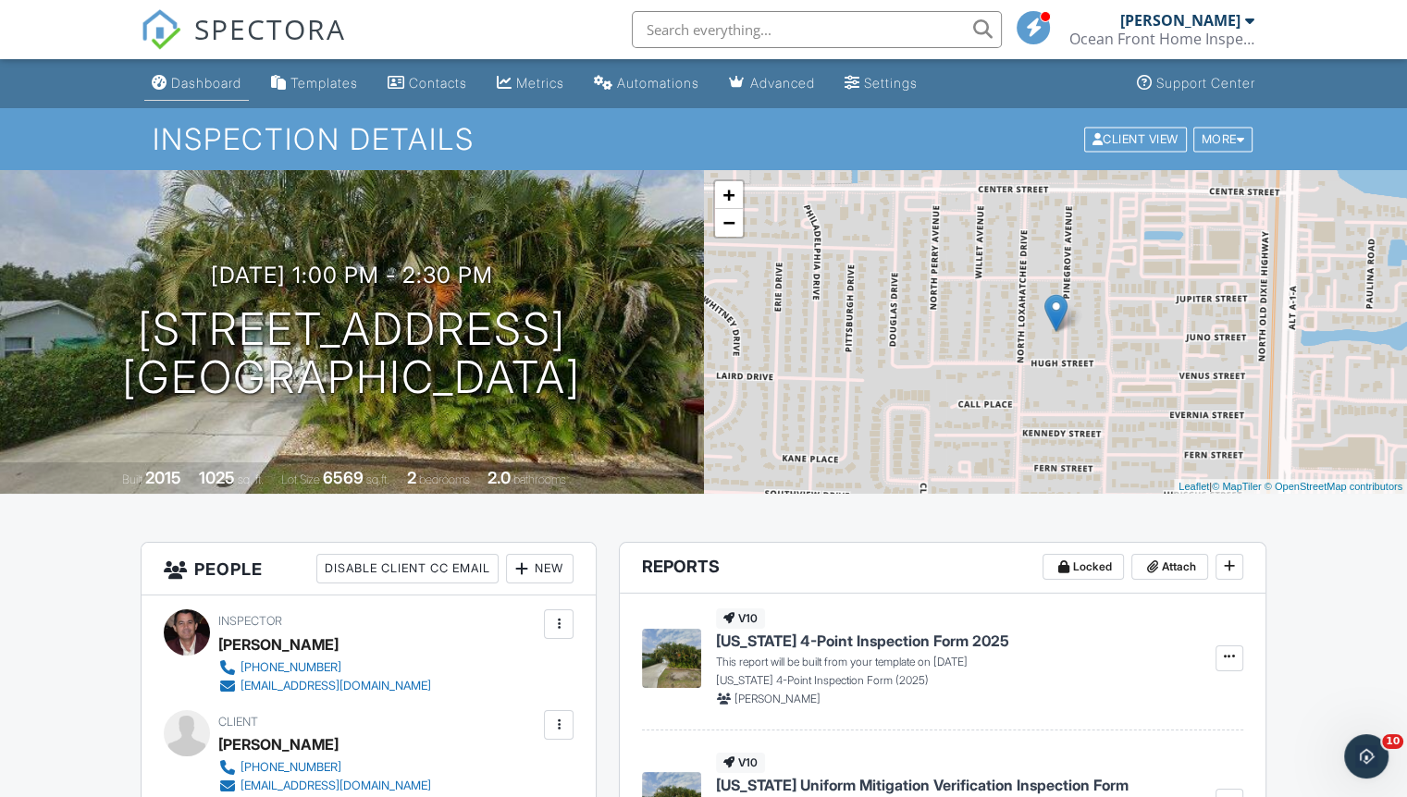
click at [191, 94] on link "Dashboard" at bounding box center [196, 84] width 105 height 34
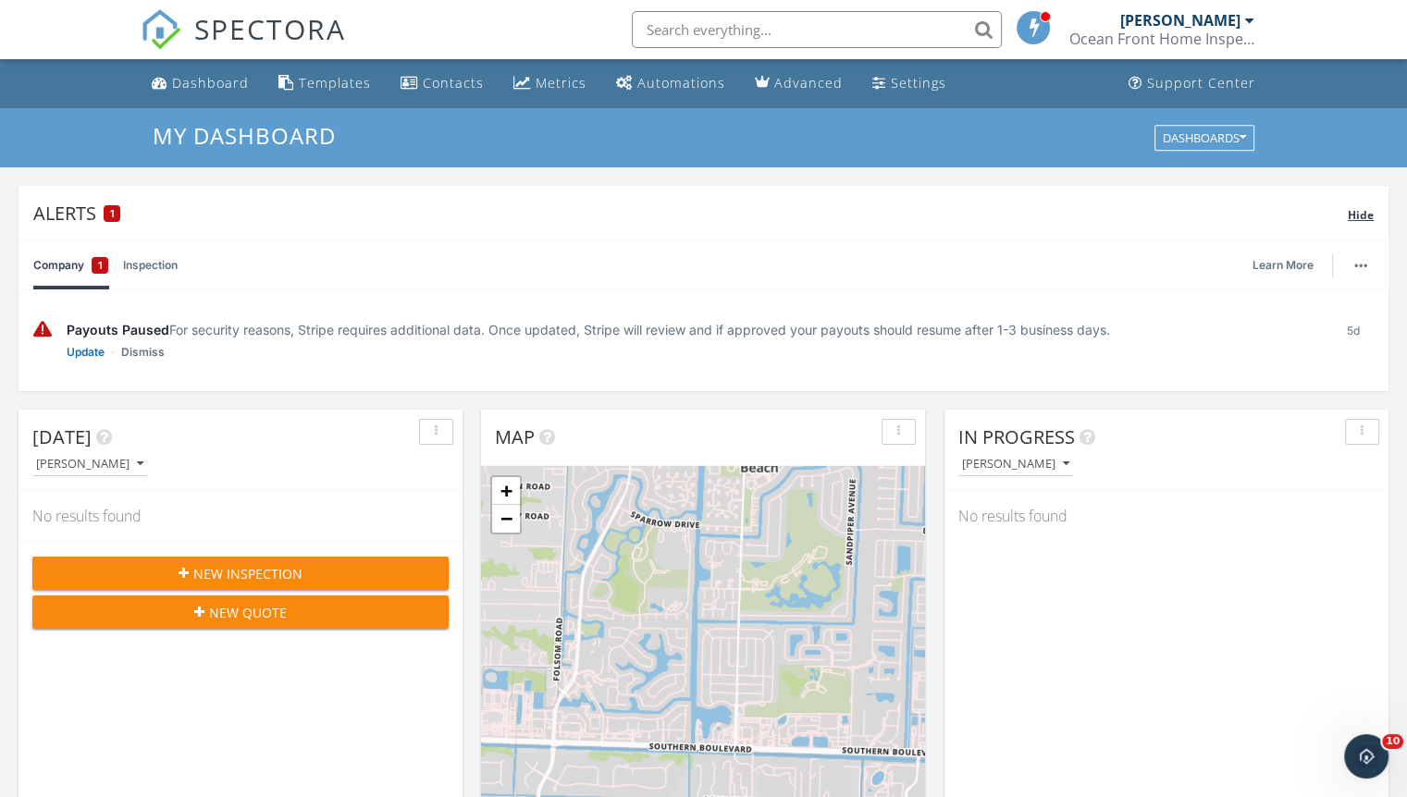
click at [1361, 216] on span "Hide" at bounding box center [1361, 215] width 26 height 16
